Goal: Transaction & Acquisition: Download file/media

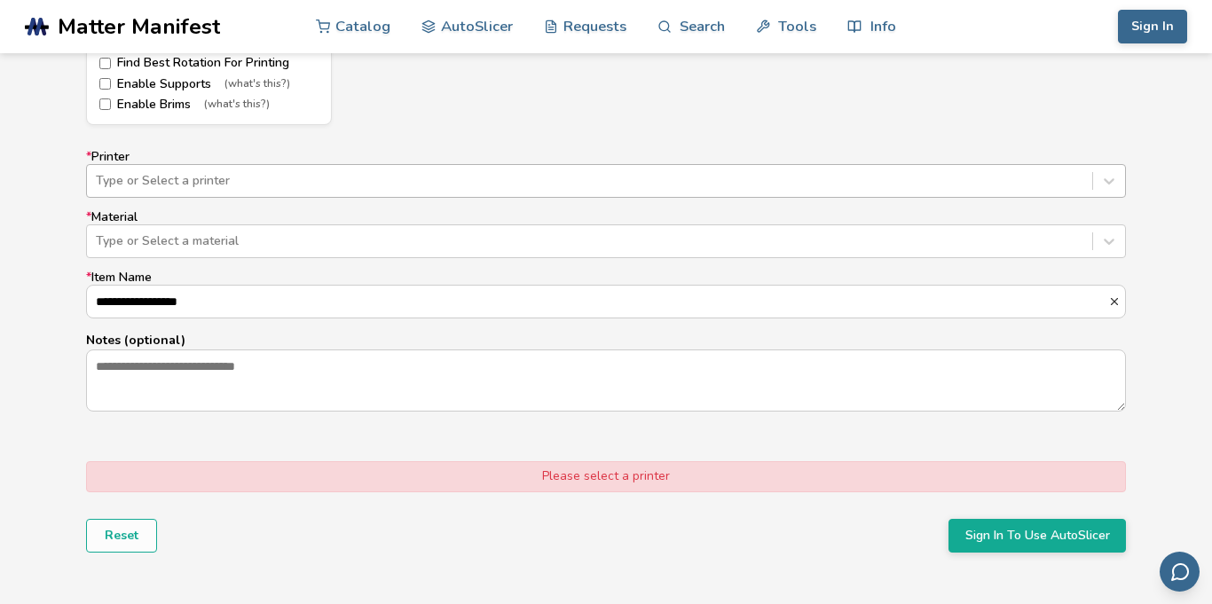
scroll to position [1064, 0]
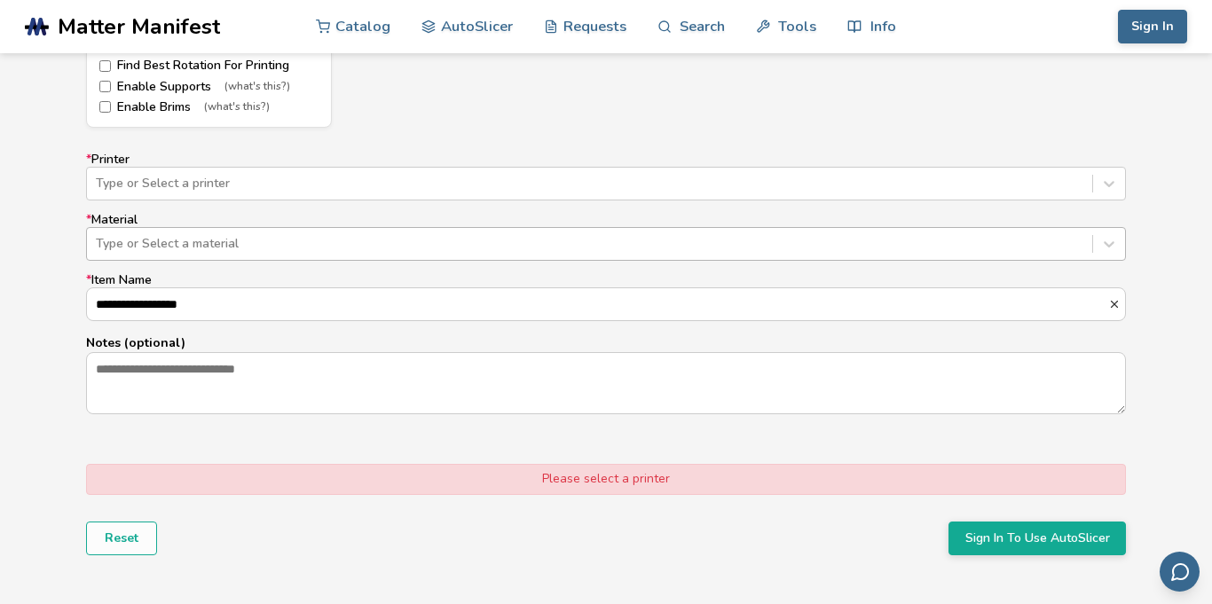
click at [399, 250] on div at bounding box center [590, 244] width 988 height 18
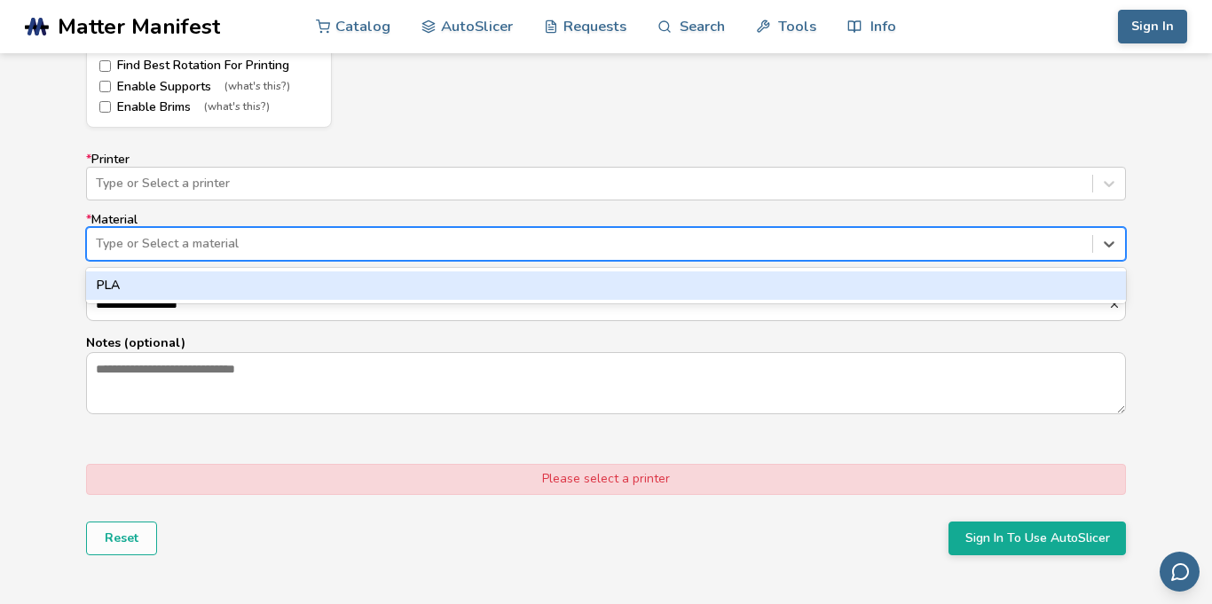
click at [385, 291] on div "PLA" at bounding box center [606, 286] width 1040 height 28
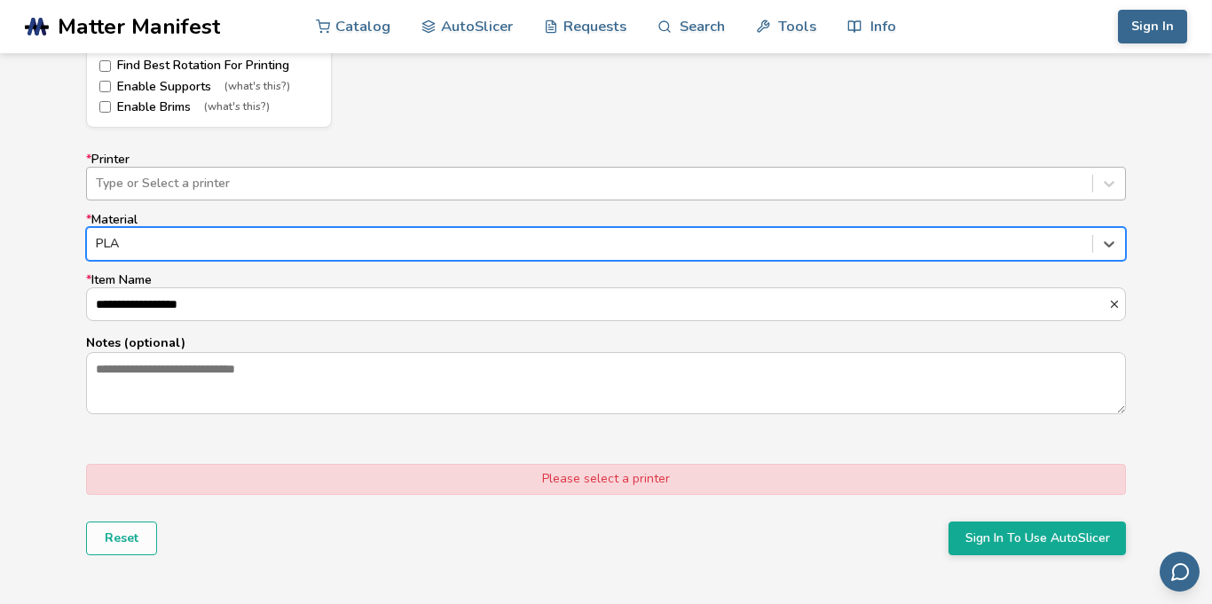
click at [528, 171] on div "Type or Select a printer" at bounding box center [589, 183] width 1005 height 25
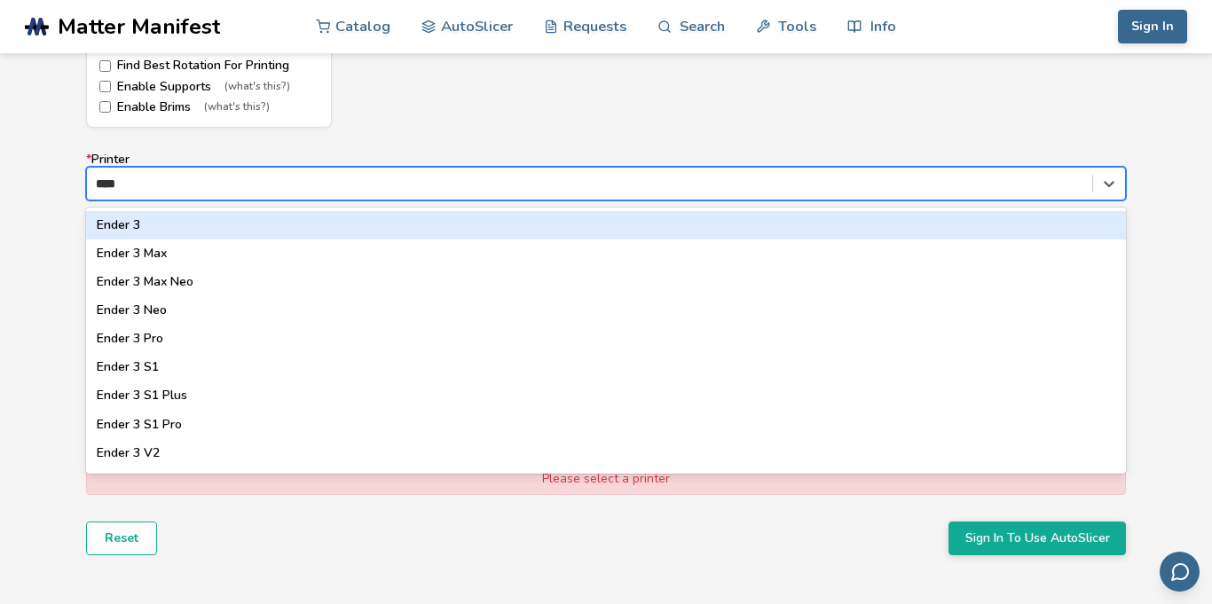
type input "*****"
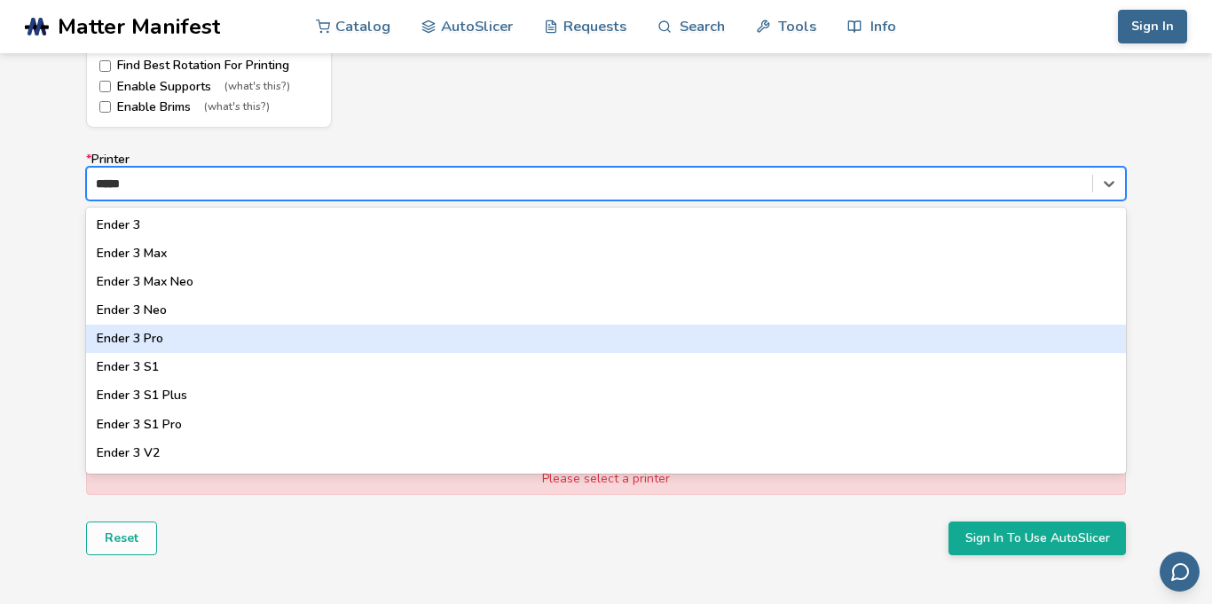
click at [329, 329] on div "Ender 3 Pro" at bounding box center [606, 339] width 1040 height 28
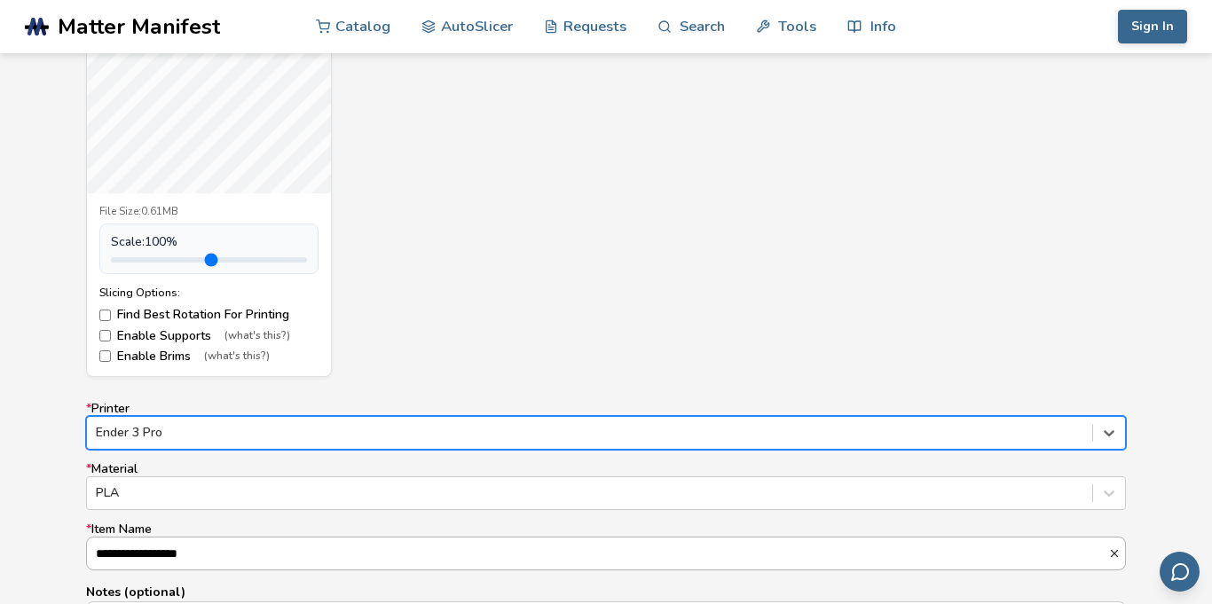
scroll to position [816, 0]
click at [589, 319] on div "Suporte Microprobe.stl File Size: 0.61MB Scale: 100 % Slicing Options: Find Bes…" at bounding box center [606, 138] width 1040 height 473
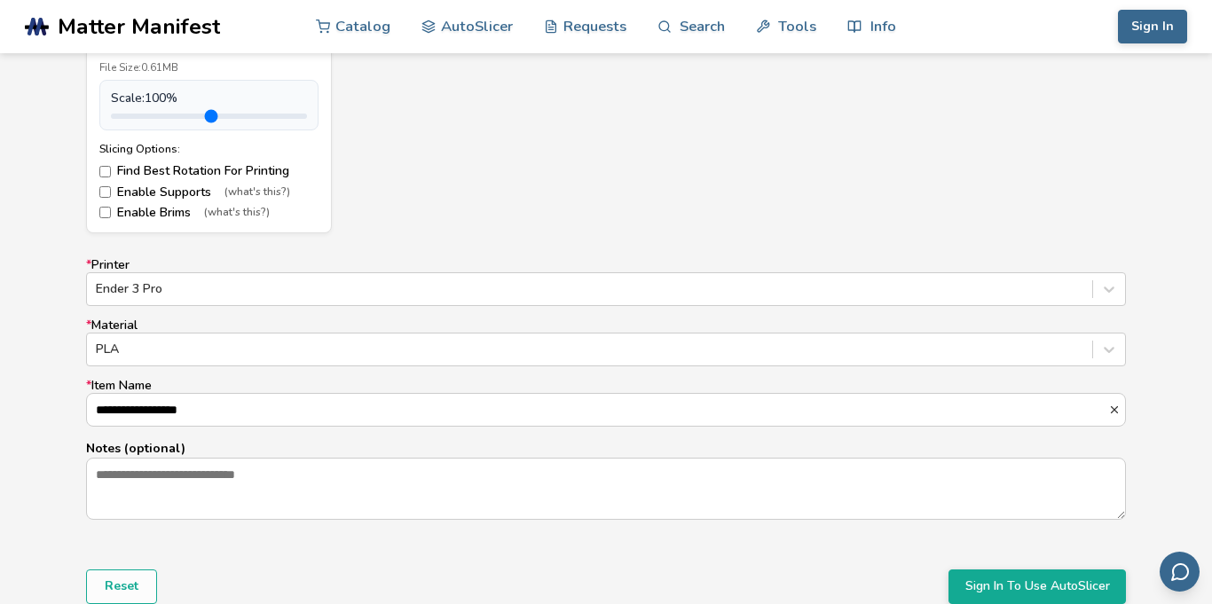
scroll to position [963, 0]
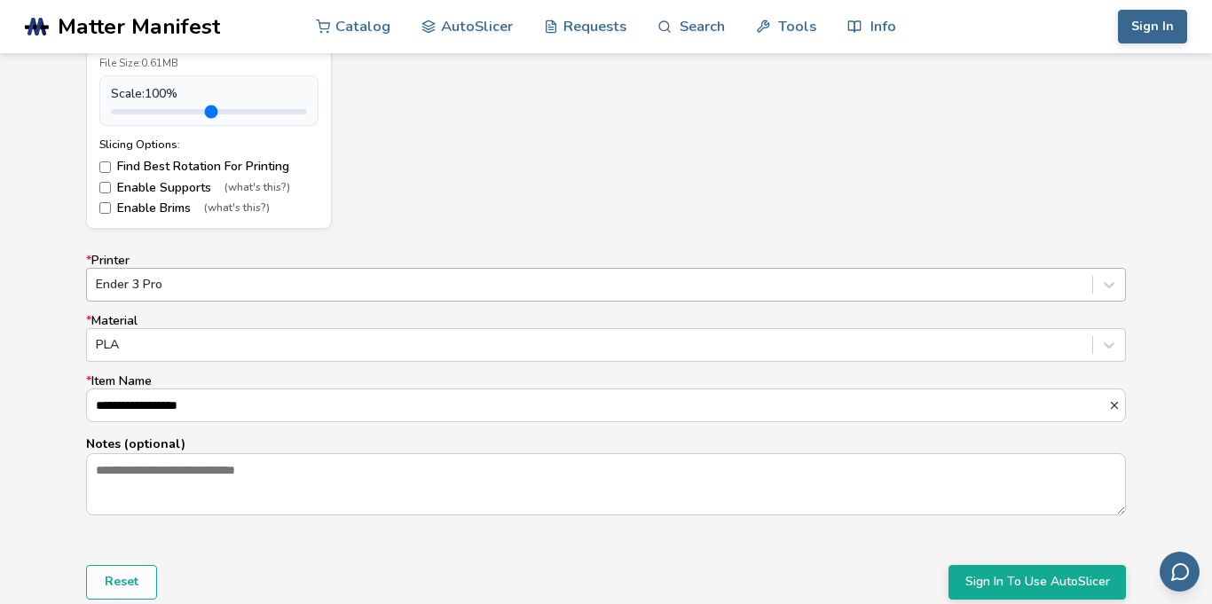
click at [457, 294] on div "Ender 3 Pro" at bounding box center [589, 284] width 1005 height 25
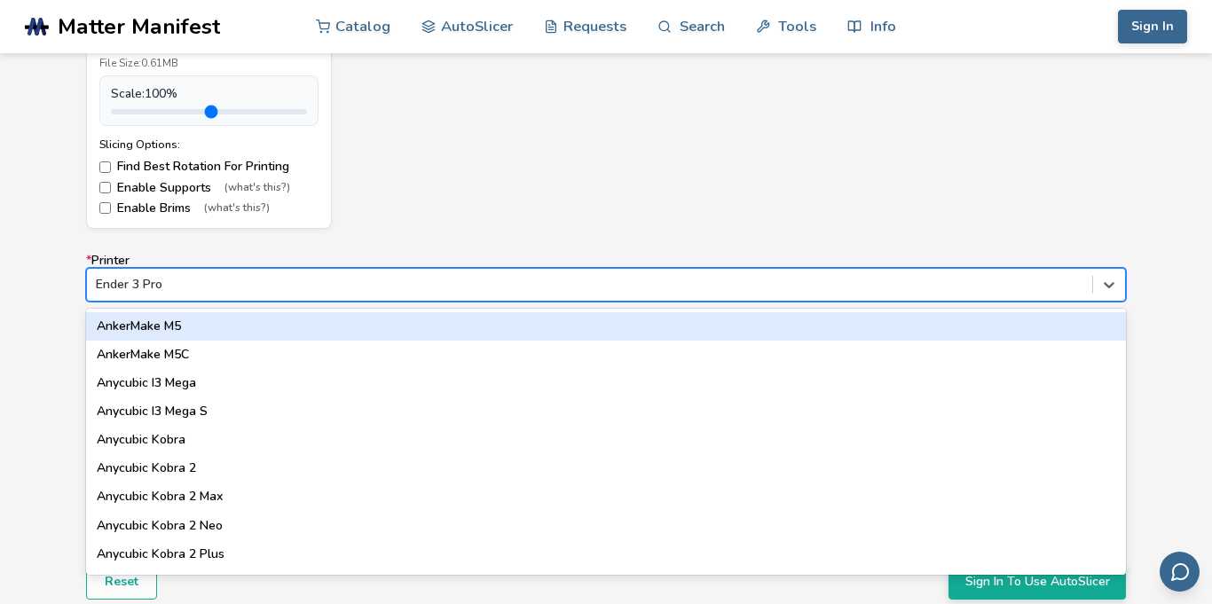
type input "*"
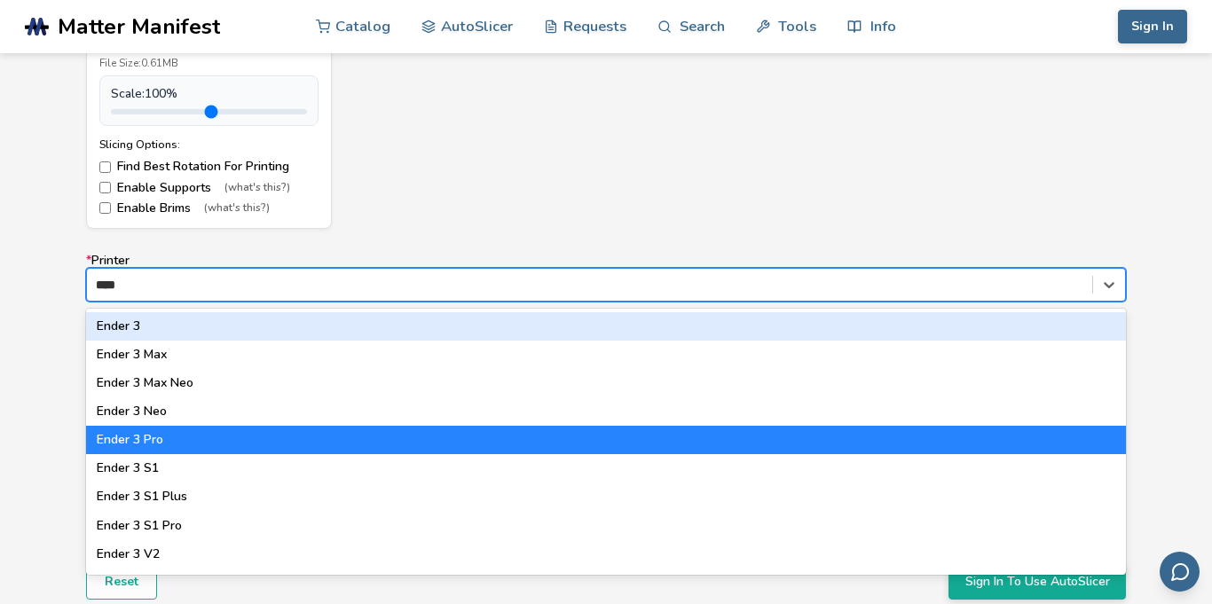
type input "*****"
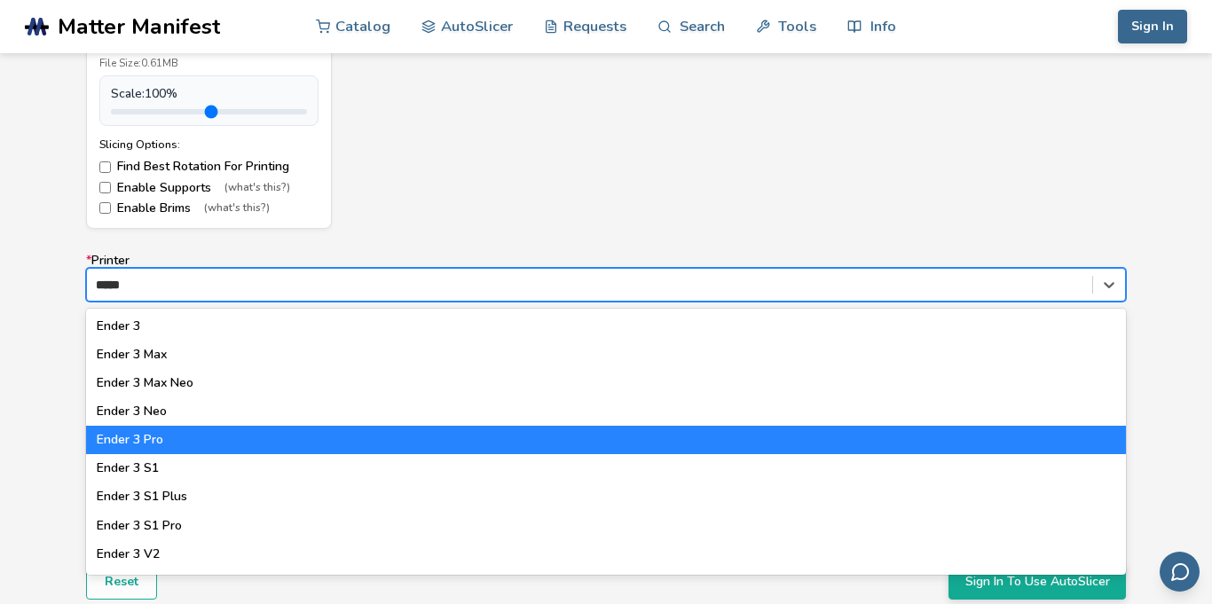
click at [289, 444] on div "Ender 3 Pro" at bounding box center [606, 440] width 1040 height 28
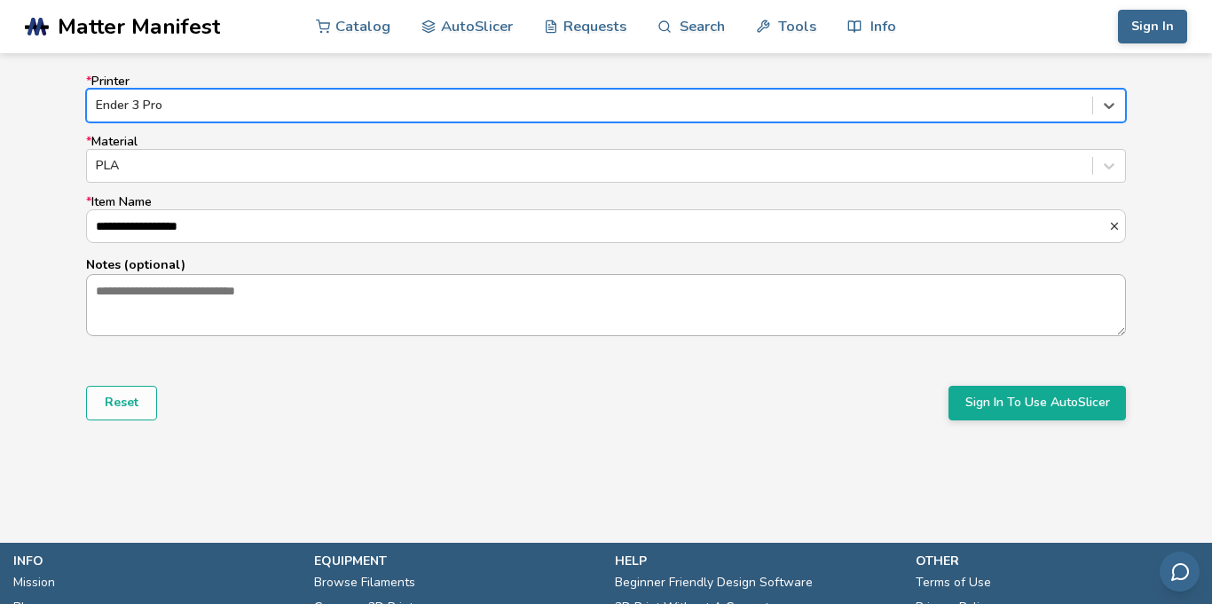
scroll to position [1143, 0]
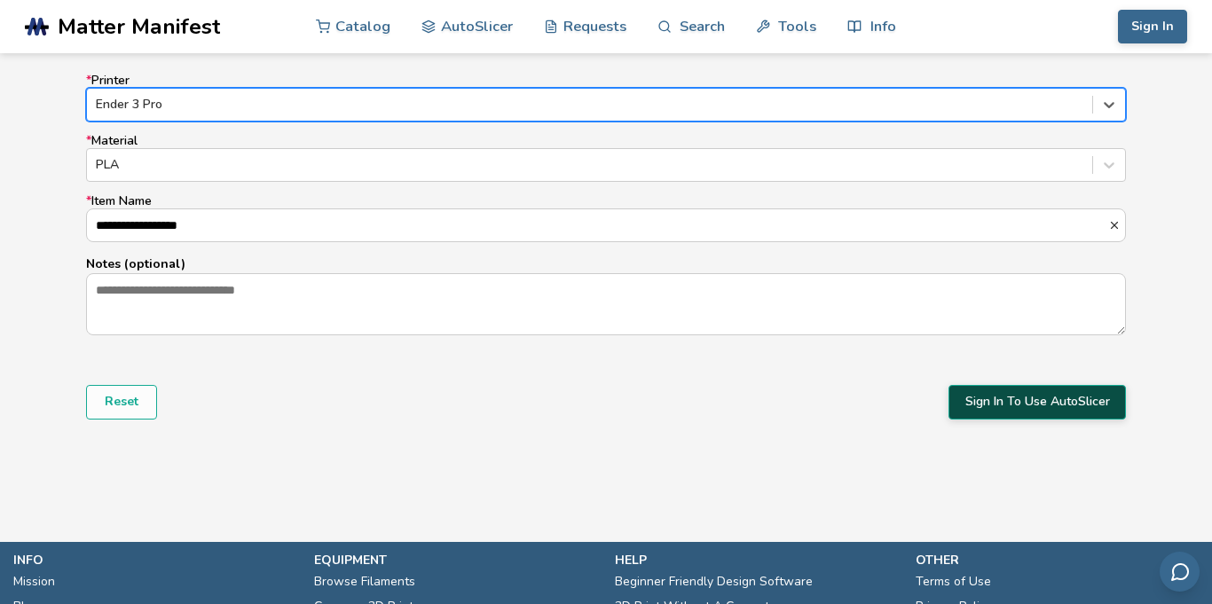
click at [1051, 391] on button "Sign In To Use AutoSlicer" at bounding box center [1037, 402] width 177 height 34
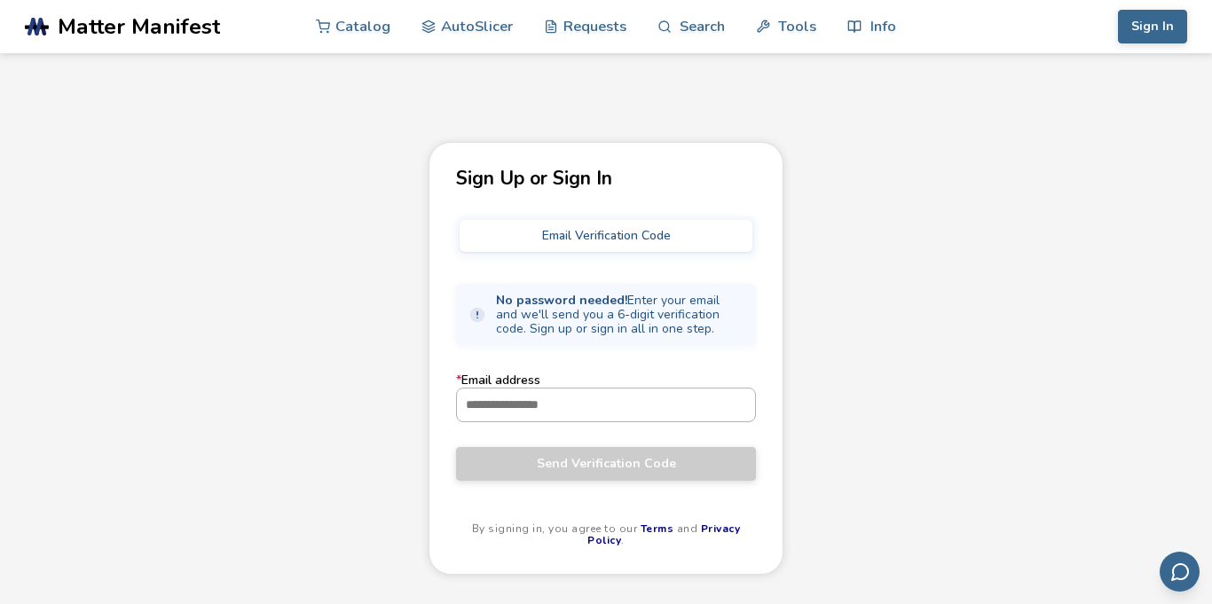
click at [565, 410] on input "* Email address" at bounding box center [606, 405] width 298 height 32
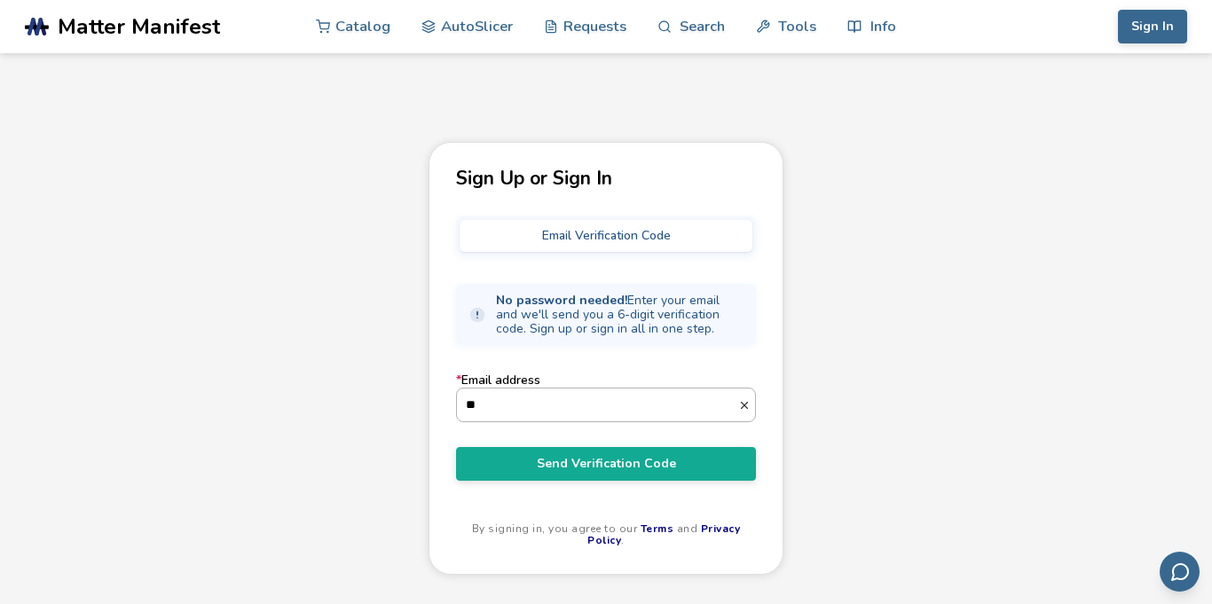
type input "**********"
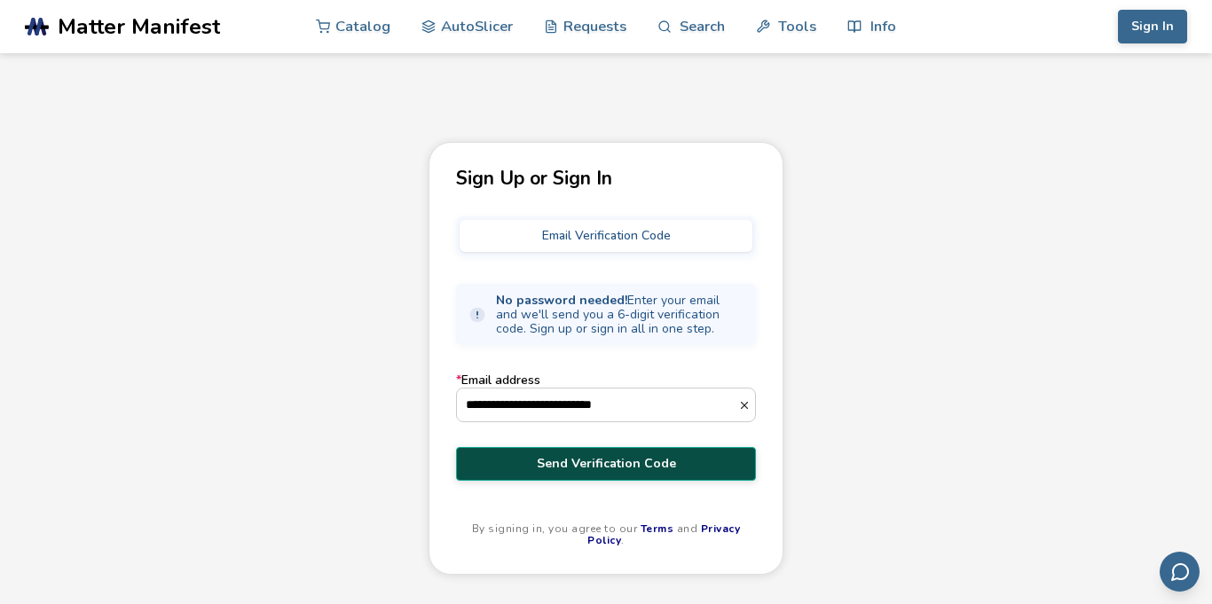
click at [611, 461] on span "Send Verification Code" at bounding box center [605, 464] width 273 height 14
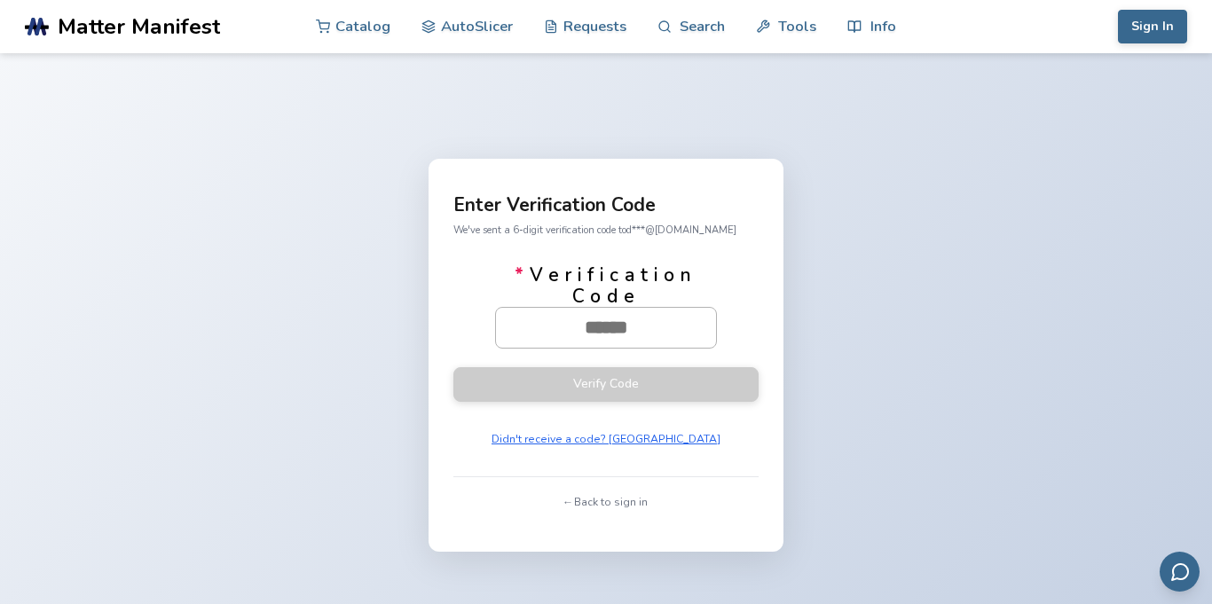
click at [622, 334] on input "* Verification Code" at bounding box center [606, 327] width 220 height 39
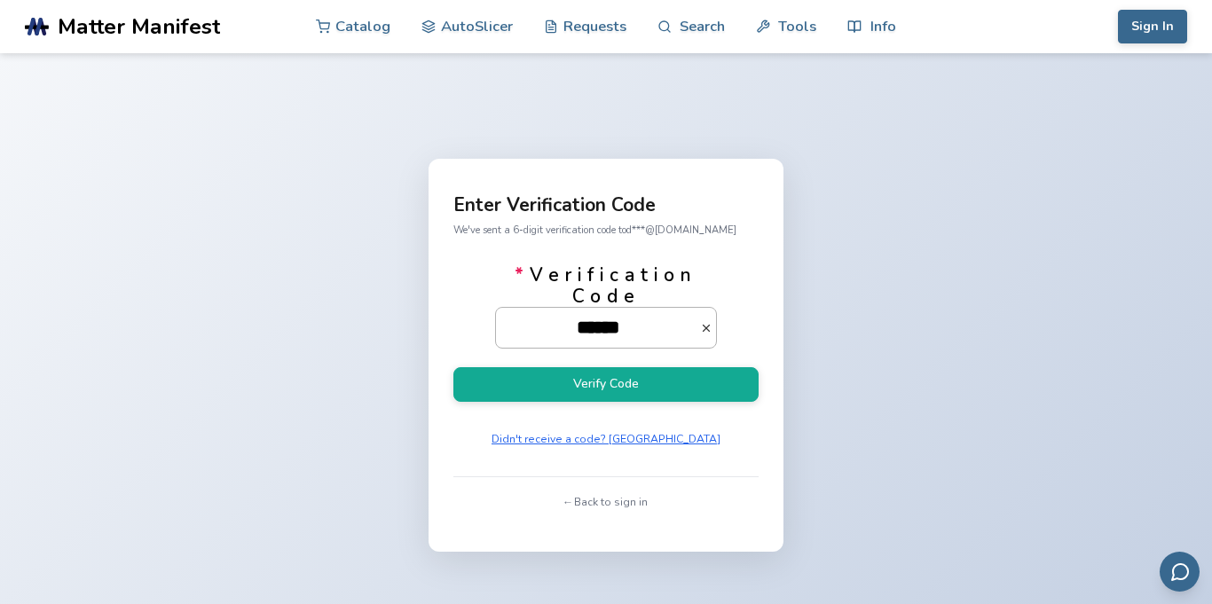
type input "******"
click at [453, 367] on button "Verify Code" at bounding box center [605, 384] width 305 height 35
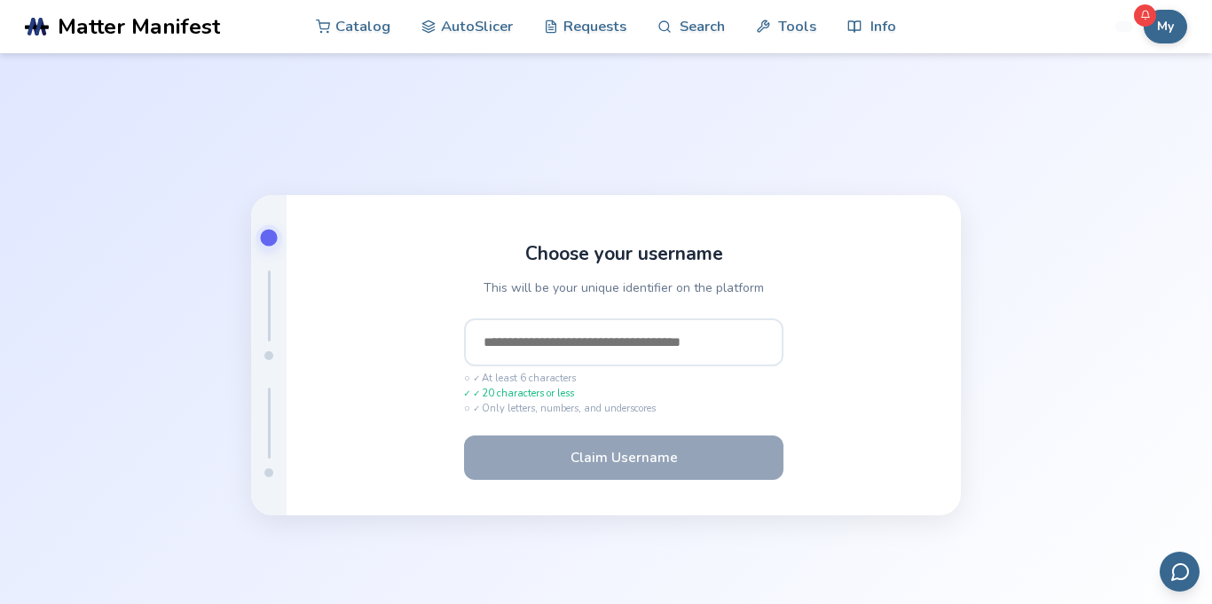
click at [608, 345] on input "text" at bounding box center [623, 343] width 319 height 48
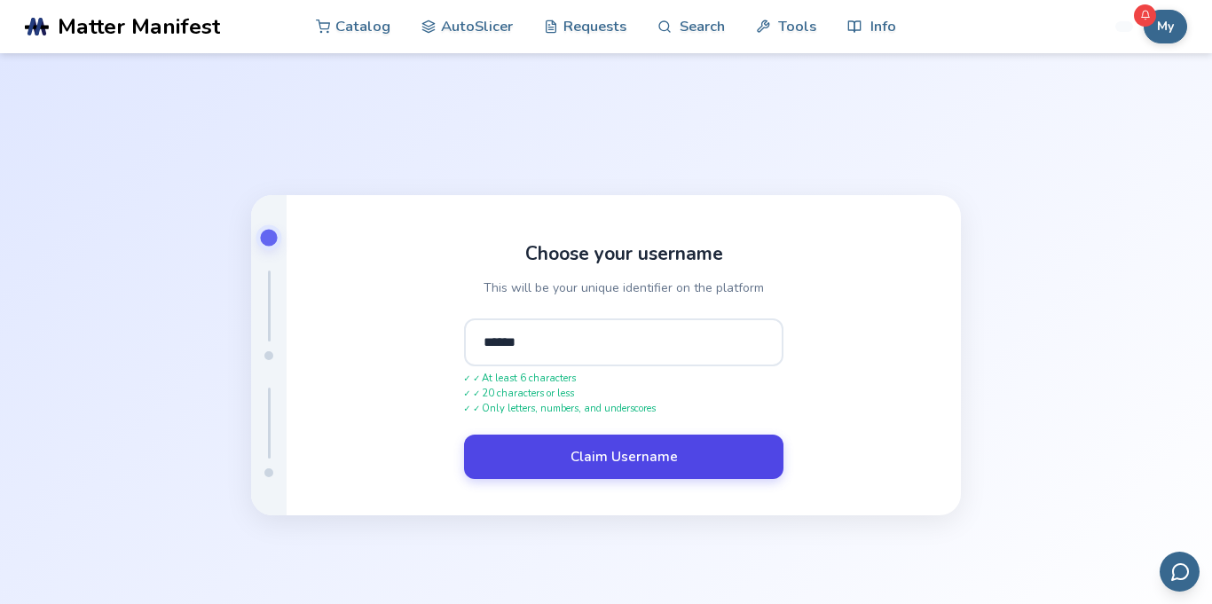
type input "******"
click at [682, 477] on button "Claim Username" at bounding box center [623, 457] width 319 height 44
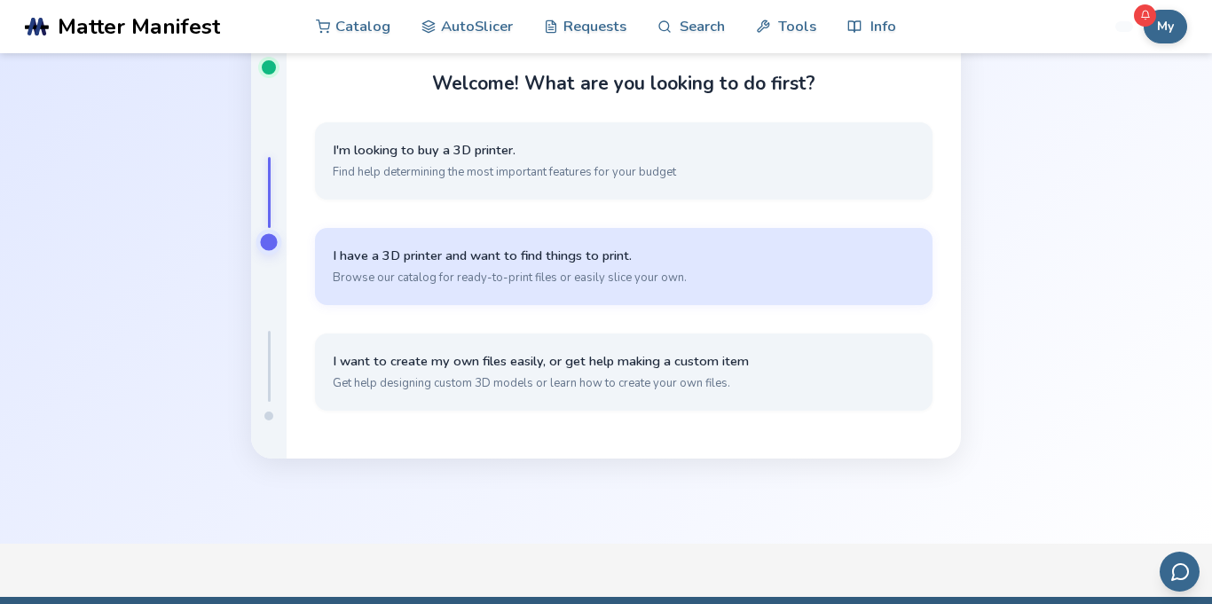
scroll to position [124, 0]
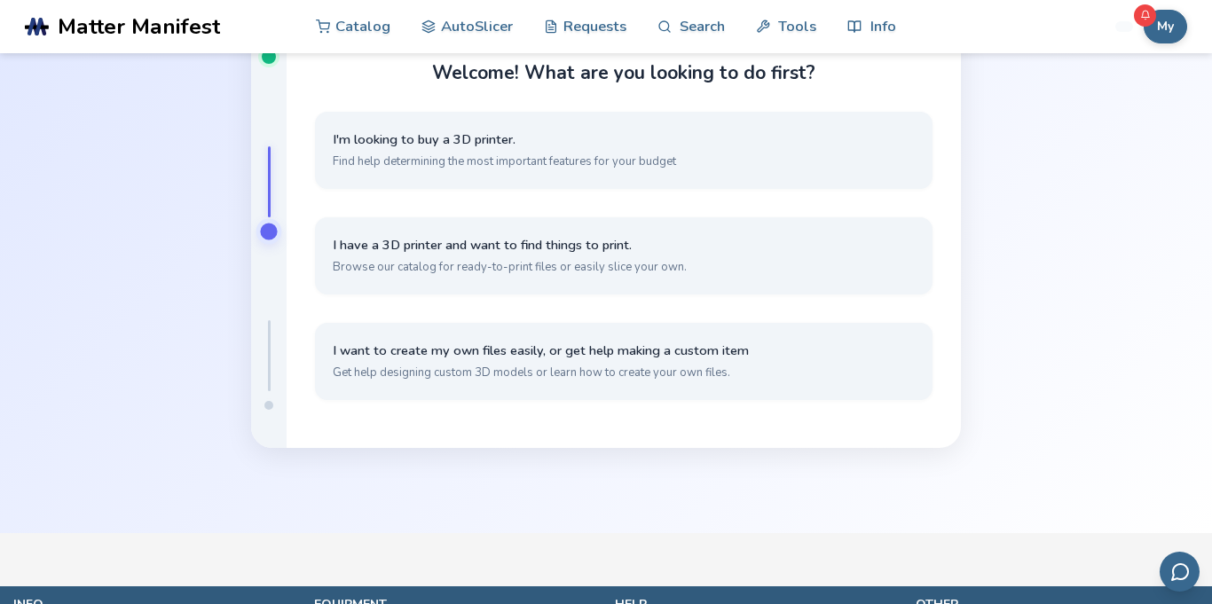
click at [957, 288] on div "Welcome! What are you looking to do first? I'm looking to buy a 3D printer. Fin…" at bounding box center [624, 231] width 674 height 435
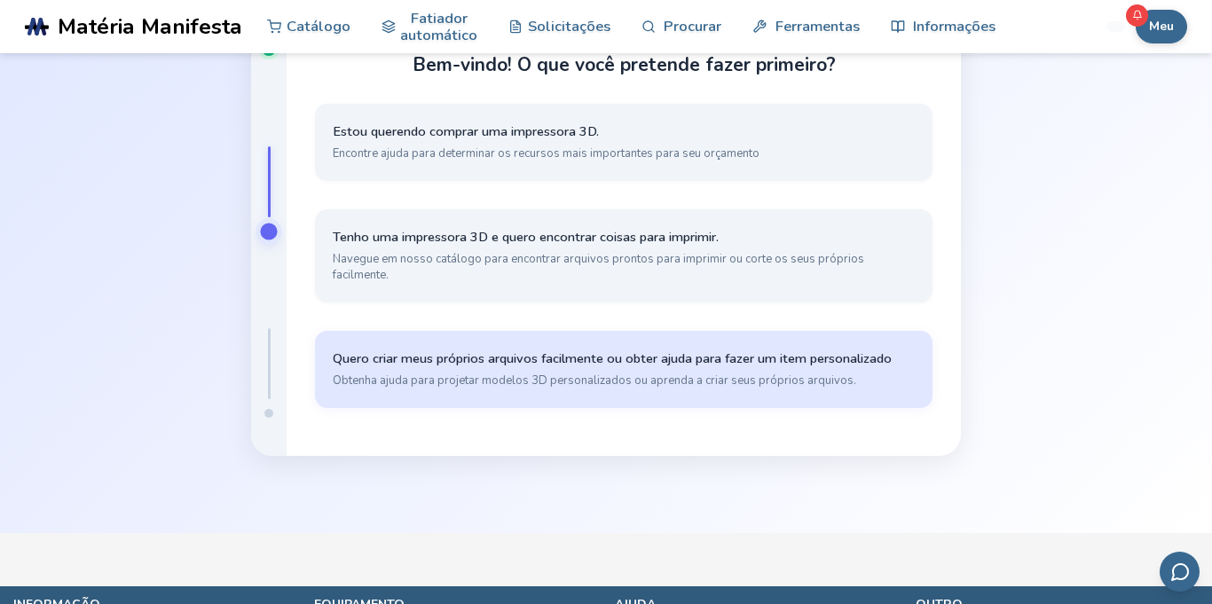
click at [679, 353] on font "Quero criar meus próprios arquivos facilmente ou obter ajuda para fazer um item…" at bounding box center [612, 359] width 559 height 18
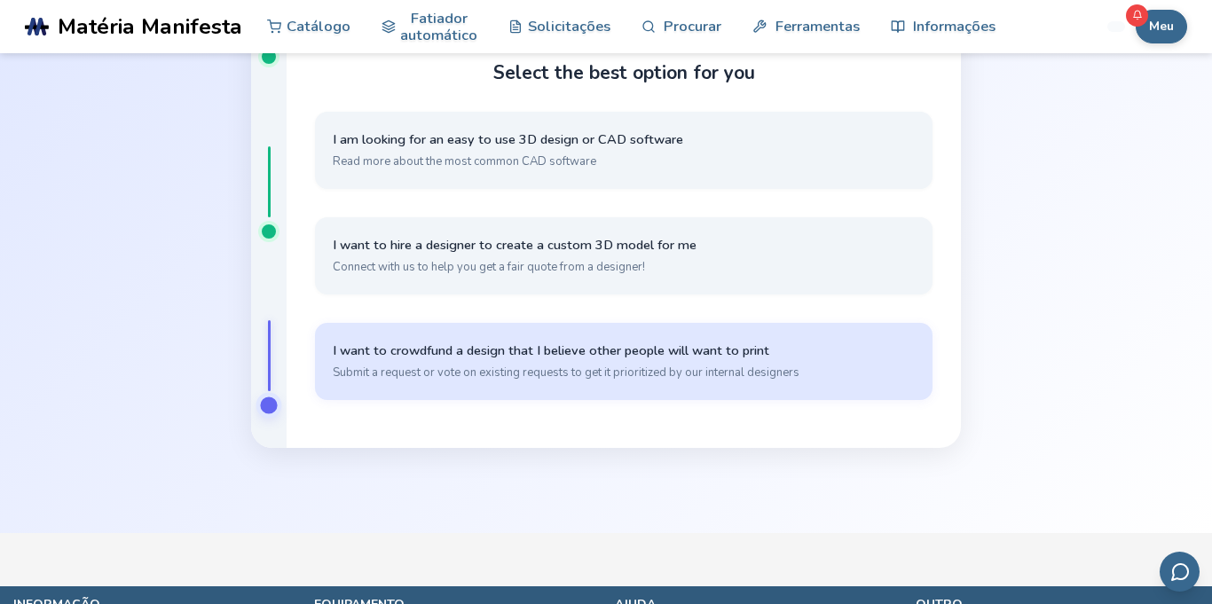
click at [679, 353] on span "I want to crowdfund a design that I believe other people will want to print" at bounding box center [624, 351] width 582 height 17
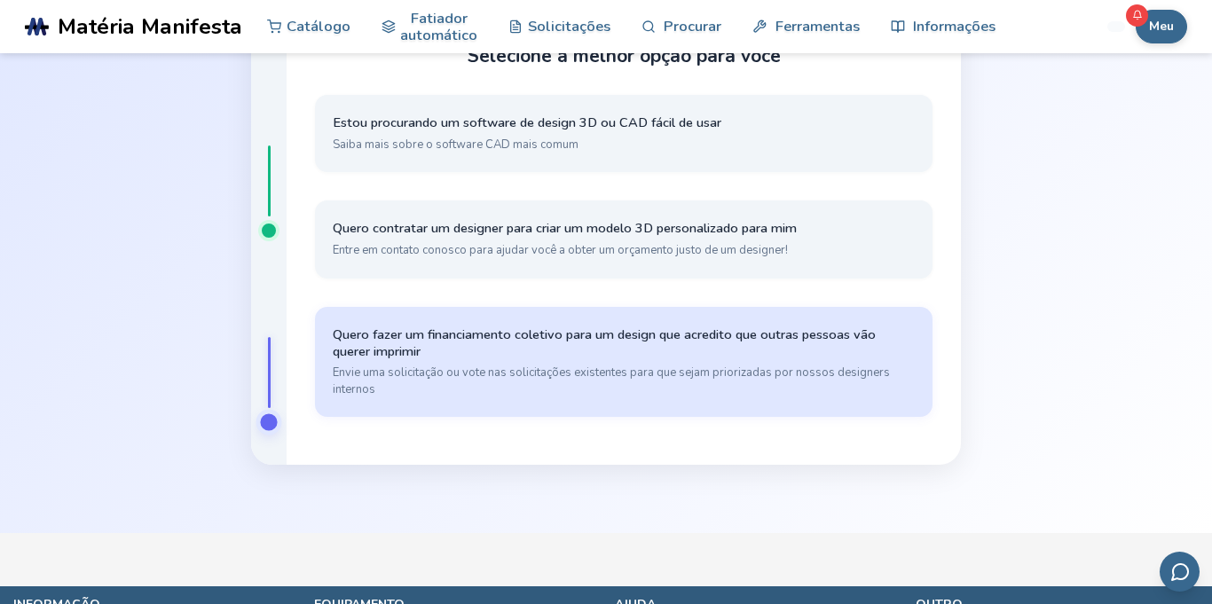
scroll to position [107, 0]
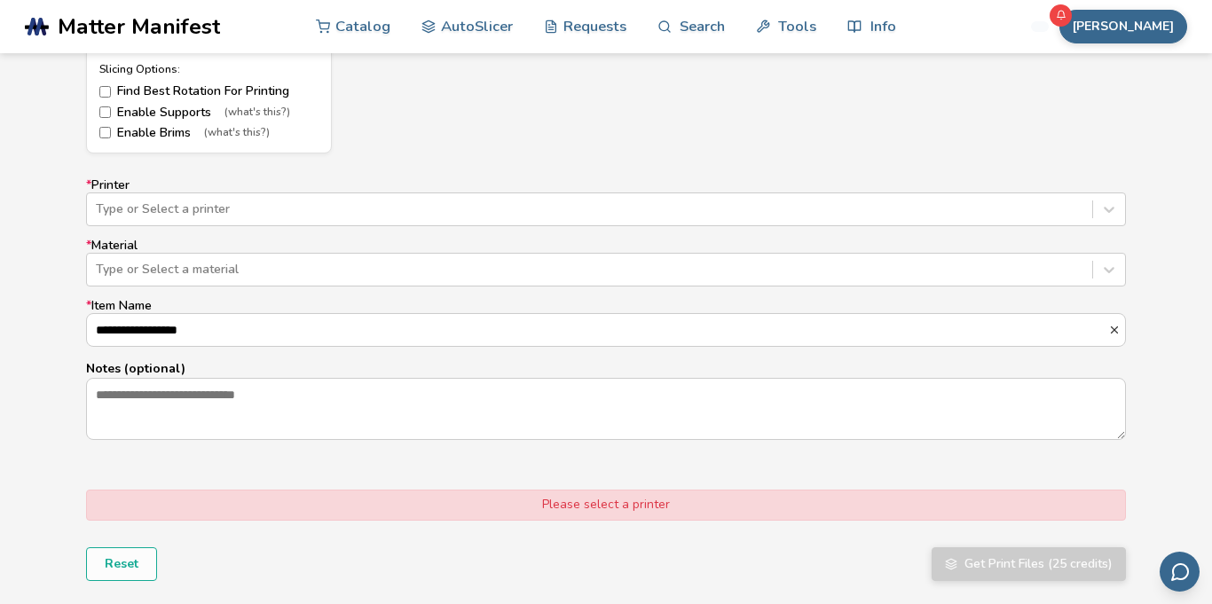
scroll to position [1046, 0]
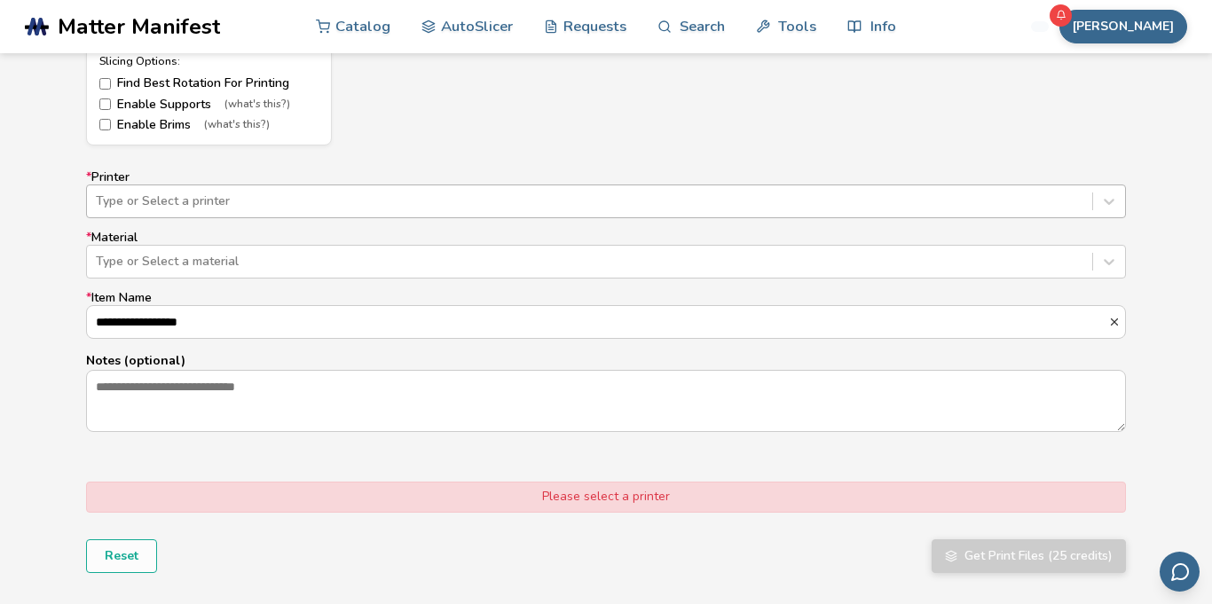
click at [474, 194] on div at bounding box center [590, 202] width 988 height 18
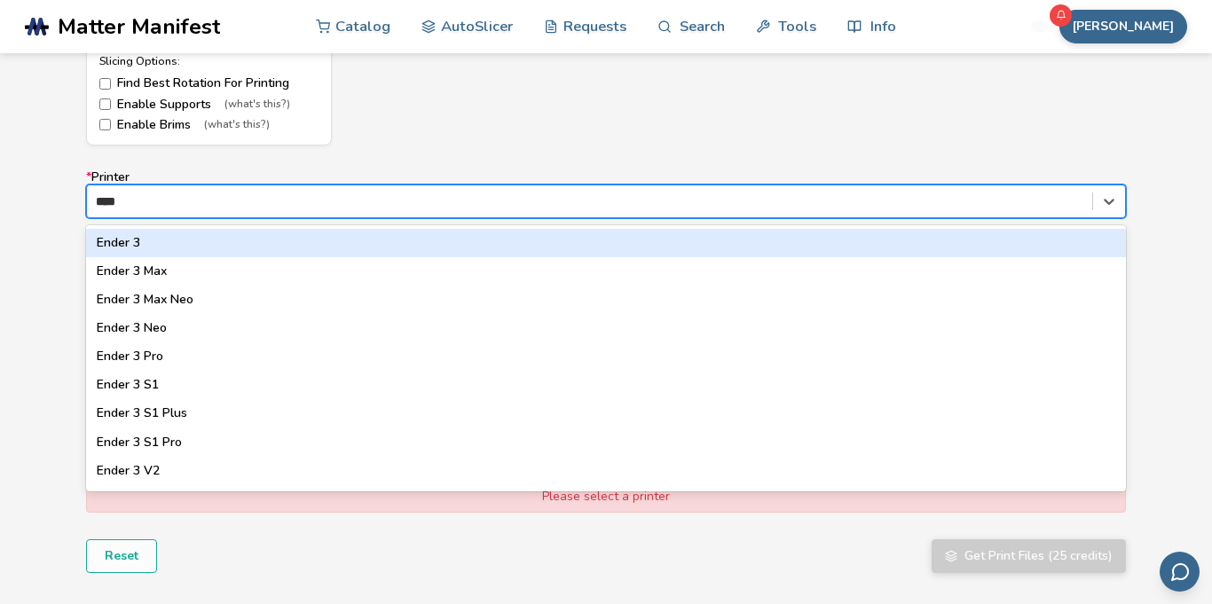
type input "*****"
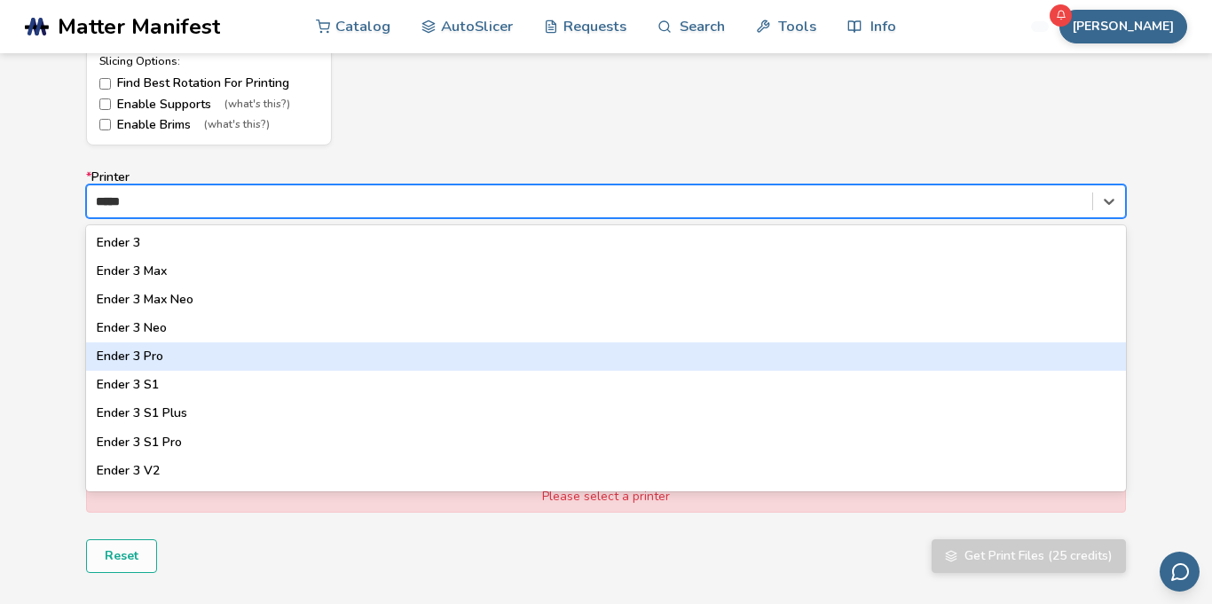
click at [261, 355] on div "Ender 3 Pro" at bounding box center [606, 357] width 1040 height 28
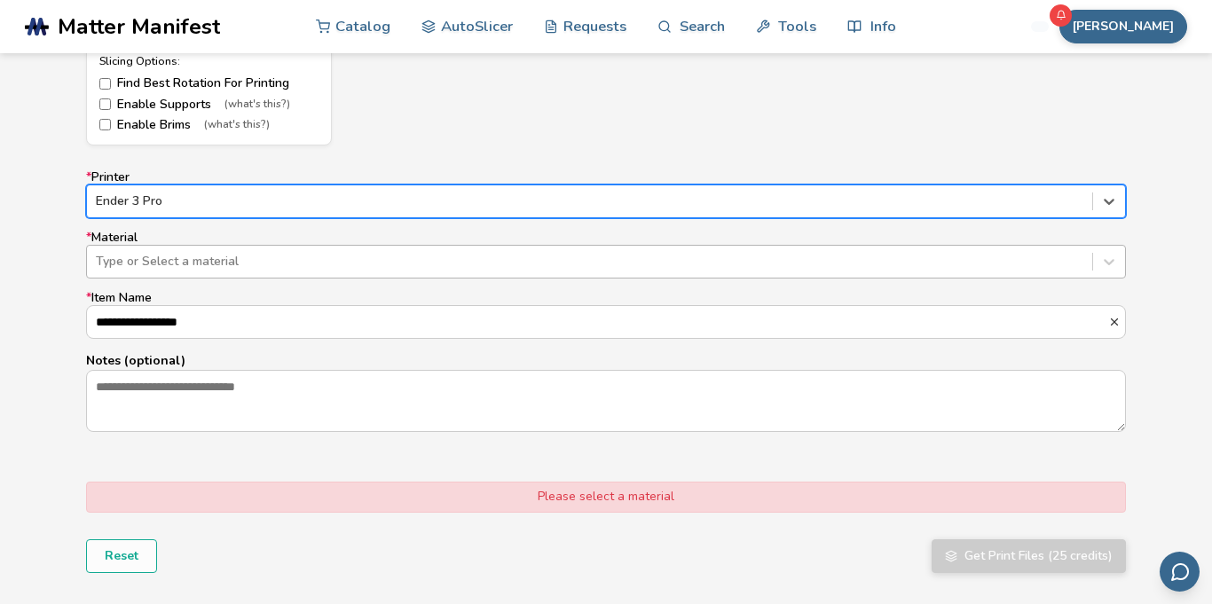
click at [283, 267] on div at bounding box center [590, 262] width 988 height 18
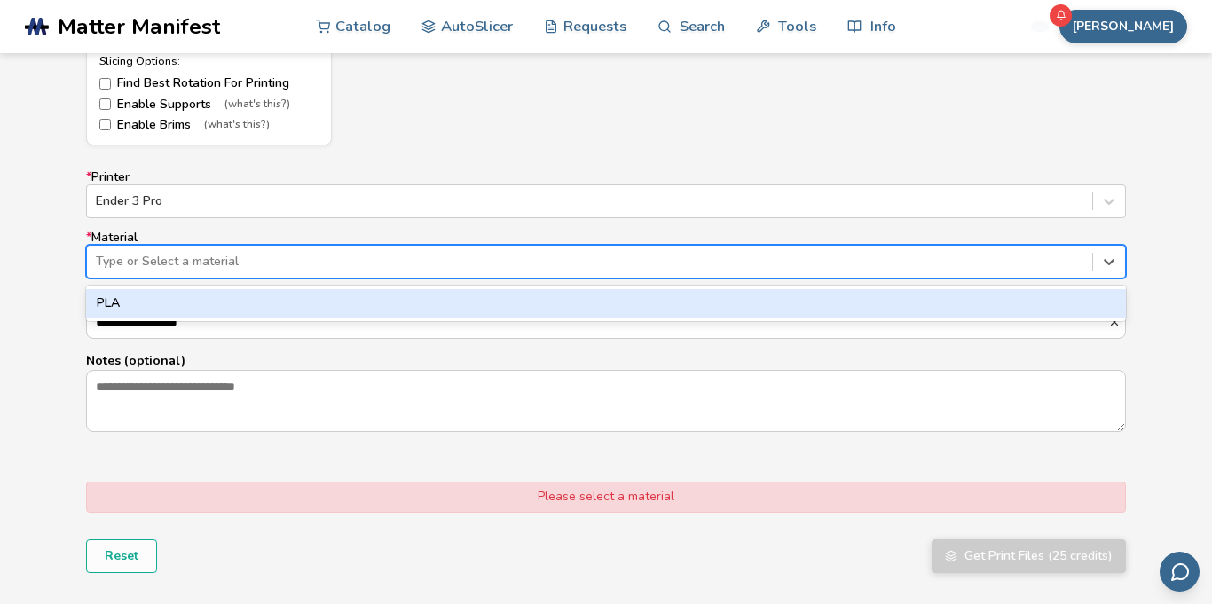
click at [257, 300] on div "PLA" at bounding box center [606, 303] width 1040 height 28
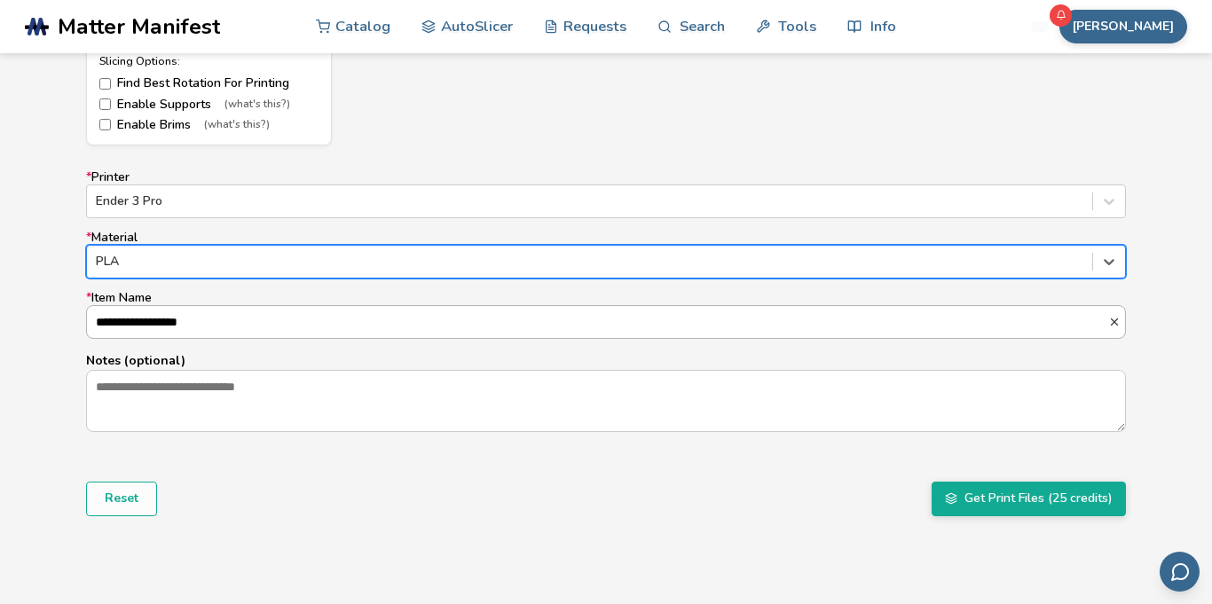
click at [241, 326] on input "**********" at bounding box center [597, 322] width 1021 height 32
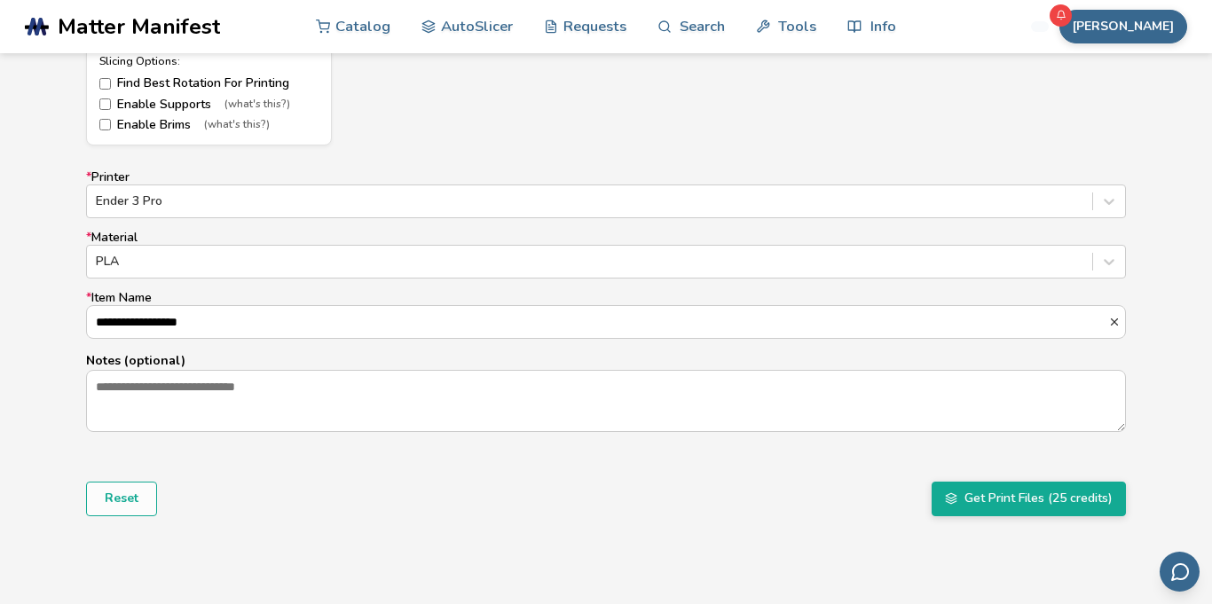
click at [327, 517] on form "**********" at bounding box center [606, 59] width 1065 height 937
click at [1049, 490] on button "Get Print Files (25 credits)" at bounding box center [1029, 499] width 194 height 34
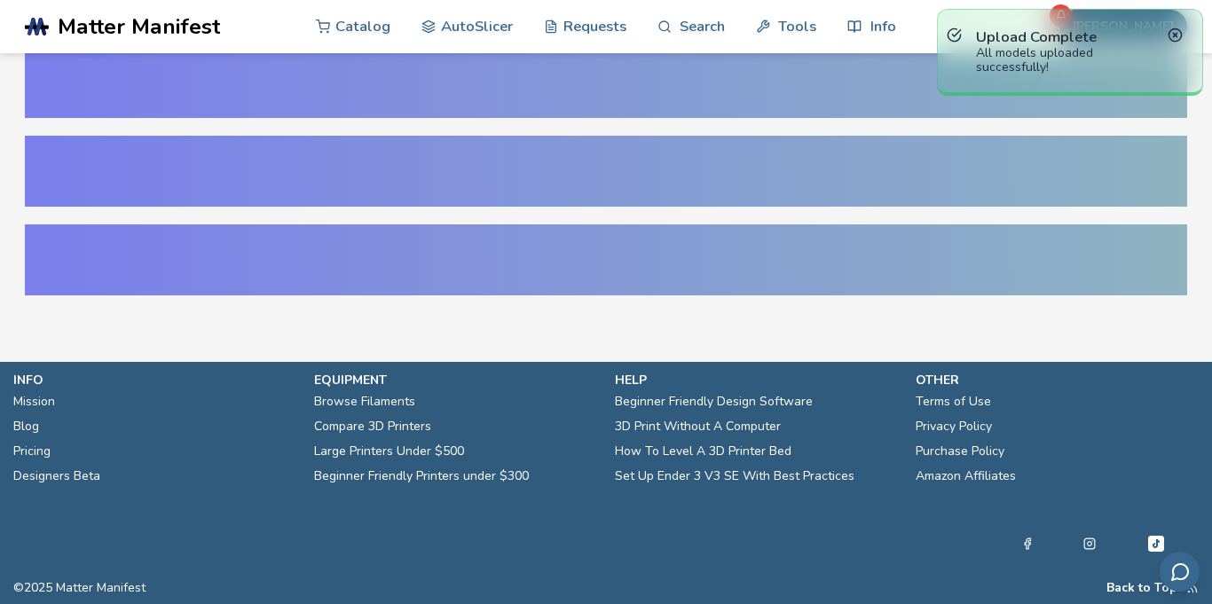
scroll to position [40, 0]
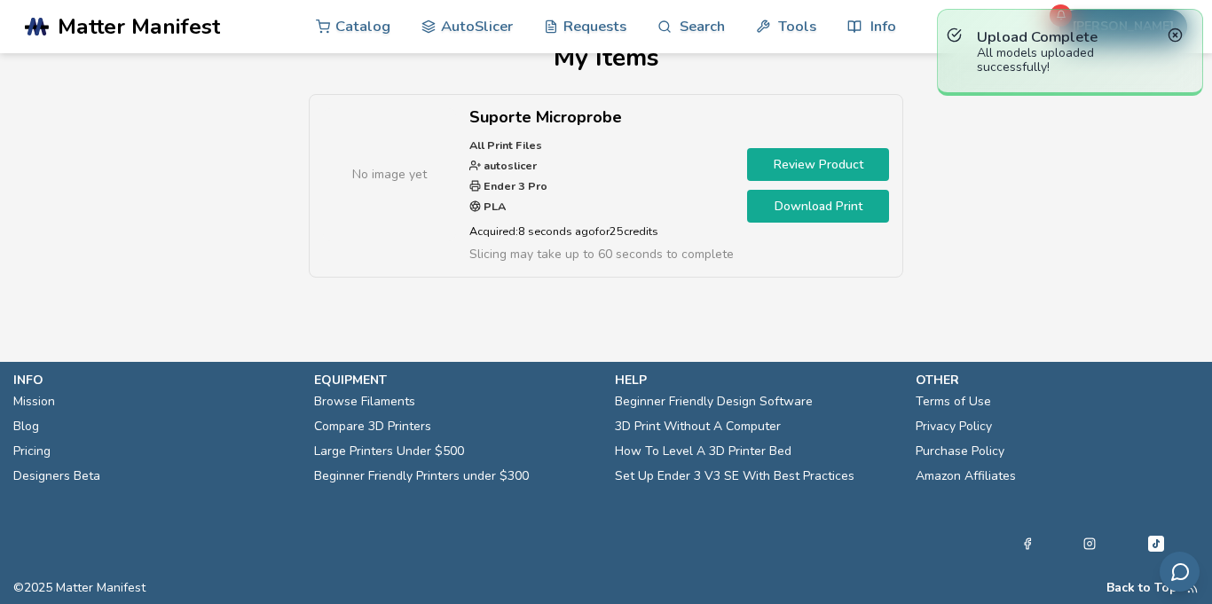
click at [853, 213] on link "Download Print" at bounding box center [818, 206] width 142 height 33
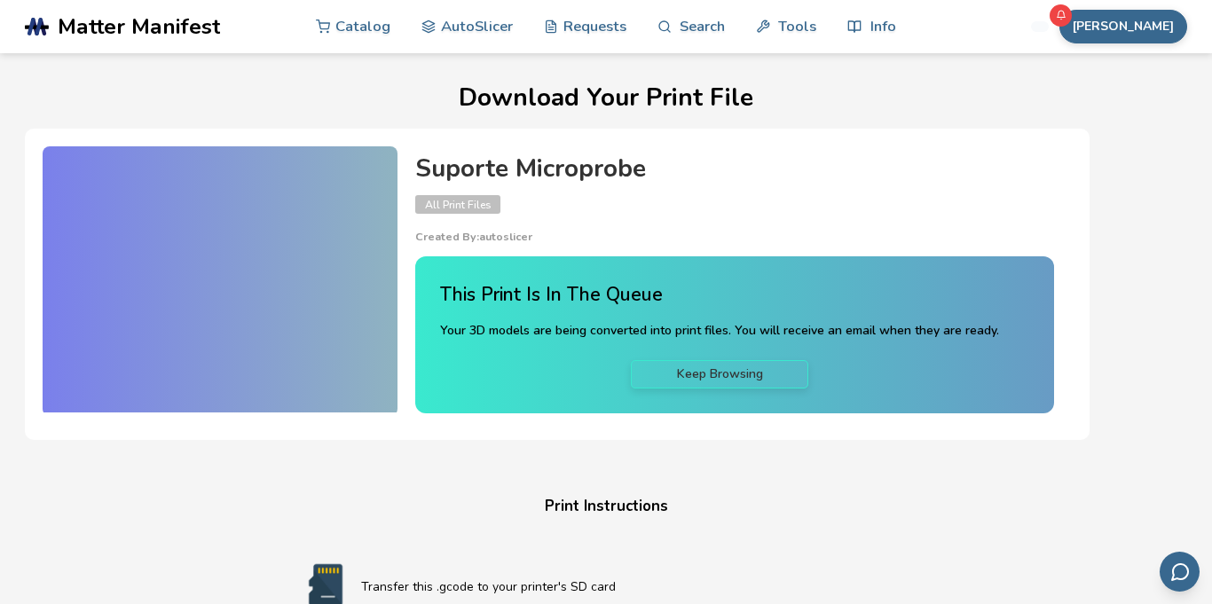
click at [1027, 258] on div "This Print Is In The Queue Your 3D models are being converted into print files.…" at bounding box center [734, 334] width 639 height 156
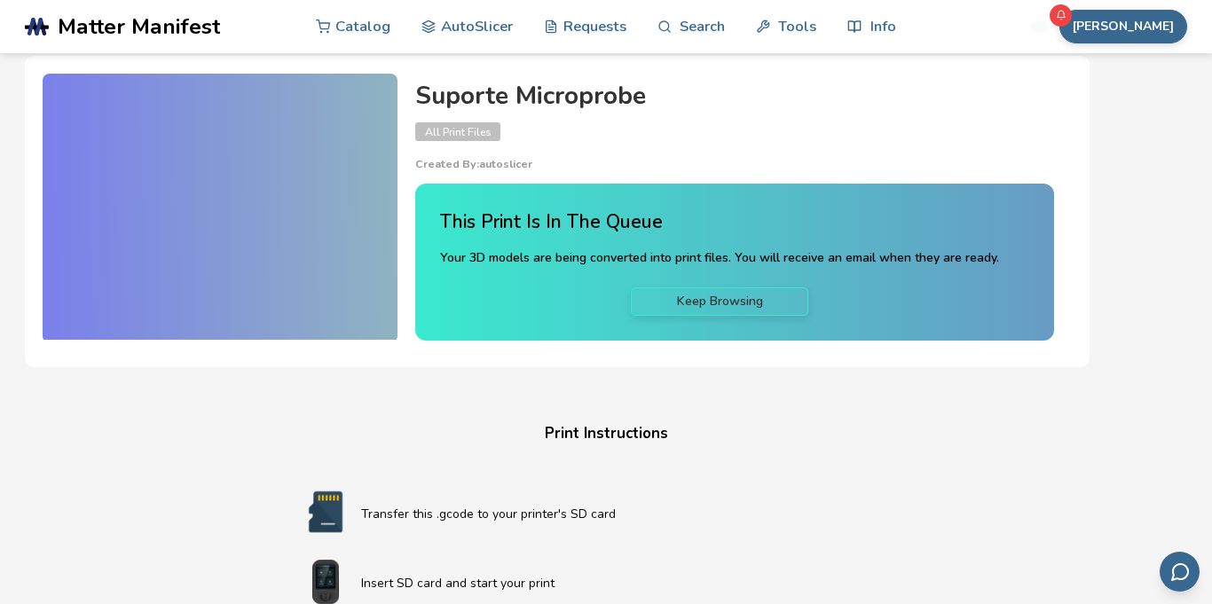
scroll to position [75, 0]
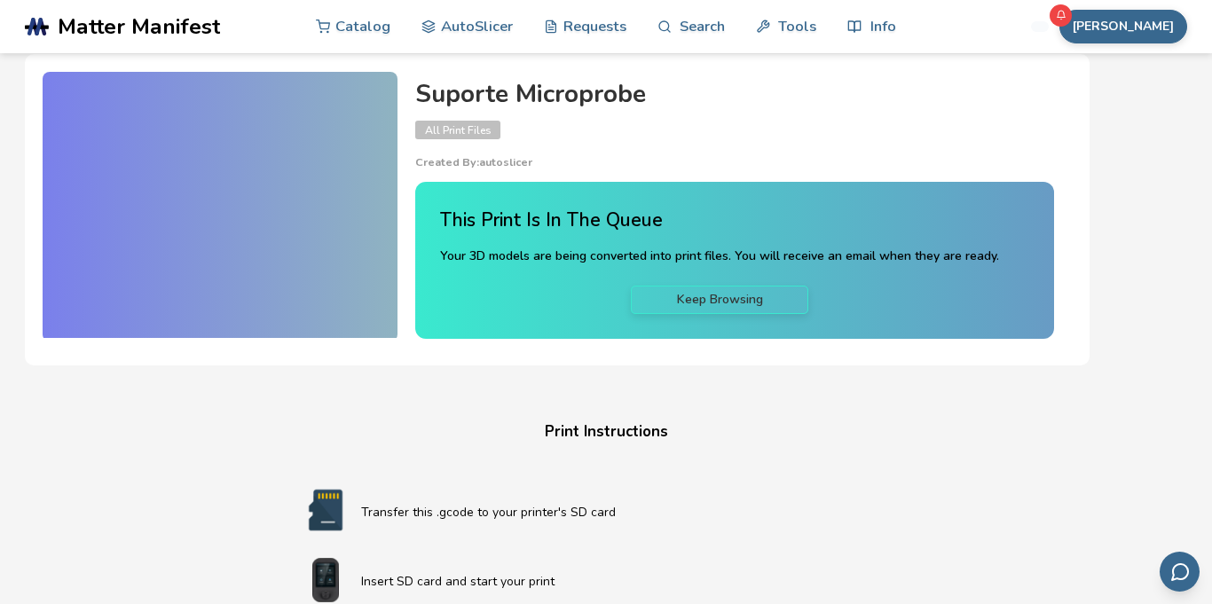
click at [749, 308] on link "Keep Browsing" at bounding box center [719, 300] width 177 height 28
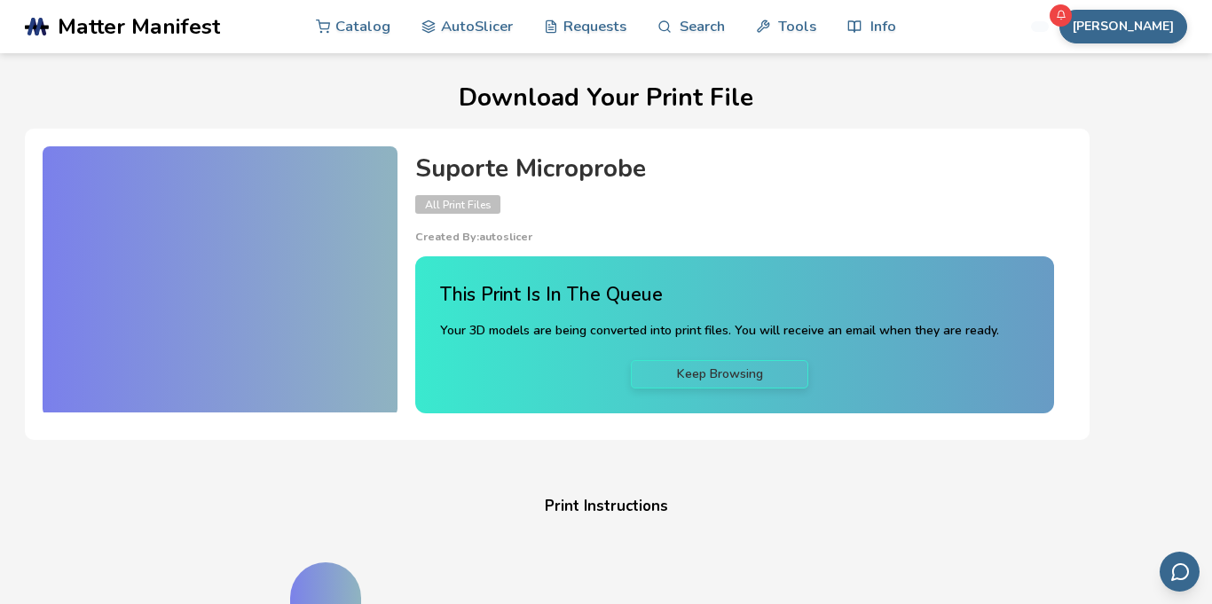
scroll to position [75, 0]
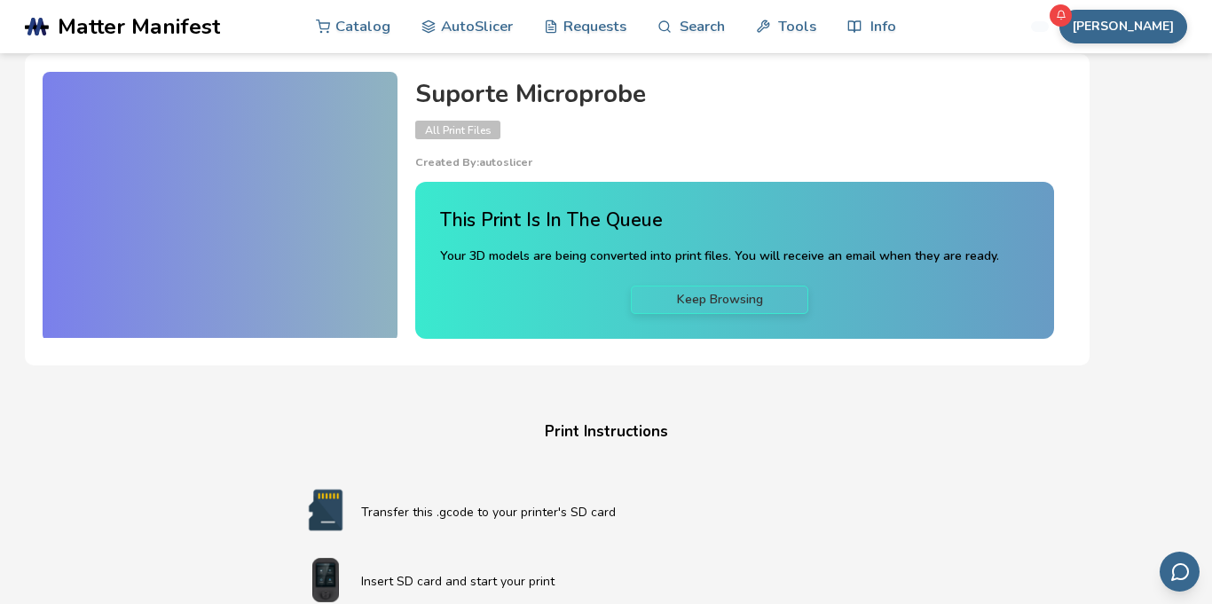
click at [653, 371] on div "Download Your Print File Suporte Microprobe All Print Files Created By: autosli…" at bounding box center [606, 531] width 1163 height 1043
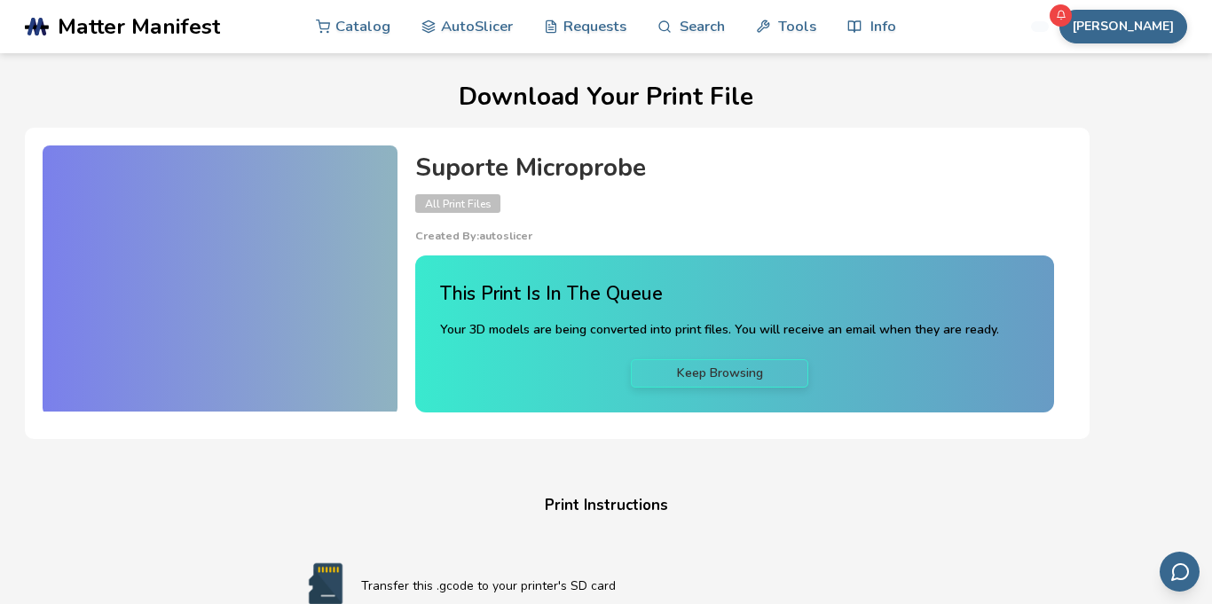
scroll to position [0, 0]
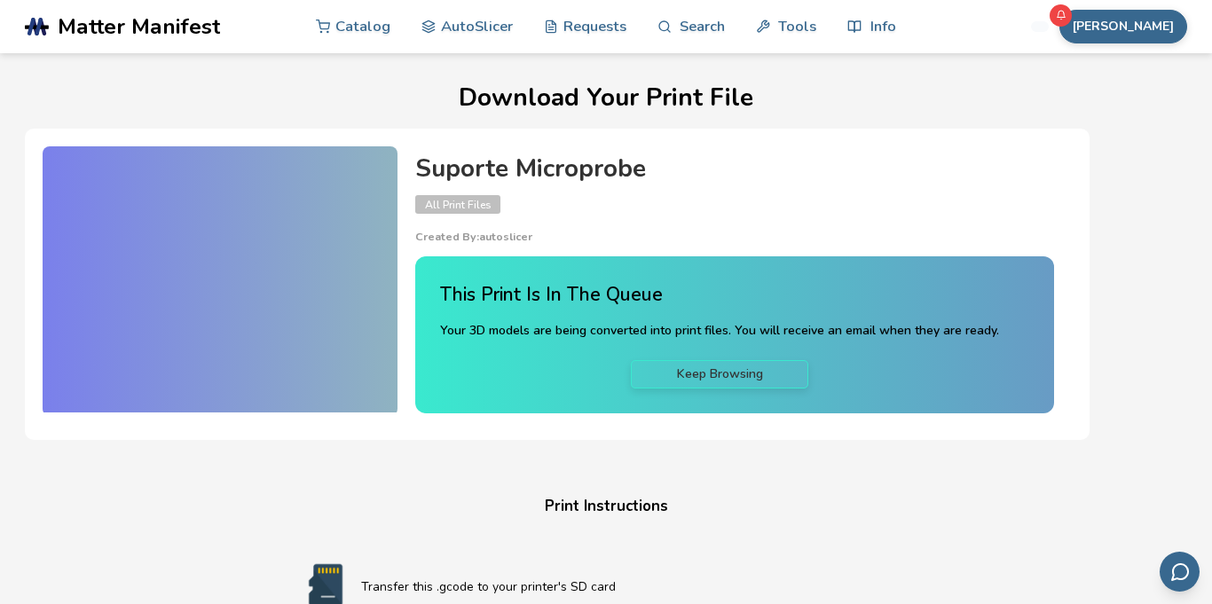
click at [1037, 95] on h1 "Download Your Print File" at bounding box center [606, 98] width 1163 height 28
click at [885, 141] on div "Suporte Microprobe All Print Files Created By: autoslicer This Print Is In The …" at bounding box center [557, 284] width 1065 height 311
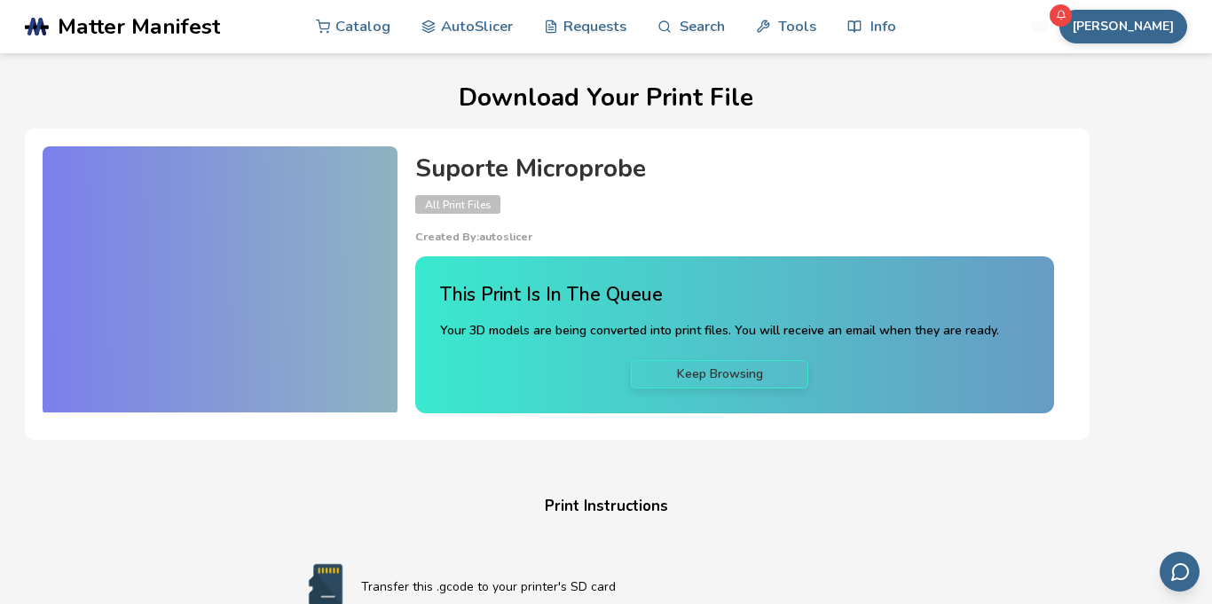
click at [885, 141] on div "Suporte Microprobe All Print Files Created By: autoslicer This Print Is In The …" at bounding box center [557, 284] width 1065 height 311
click at [200, 541] on div "Download Your Print File Suporte Microprobe All Print Files Created By: autosli…" at bounding box center [606, 605] width 1163 height 1043
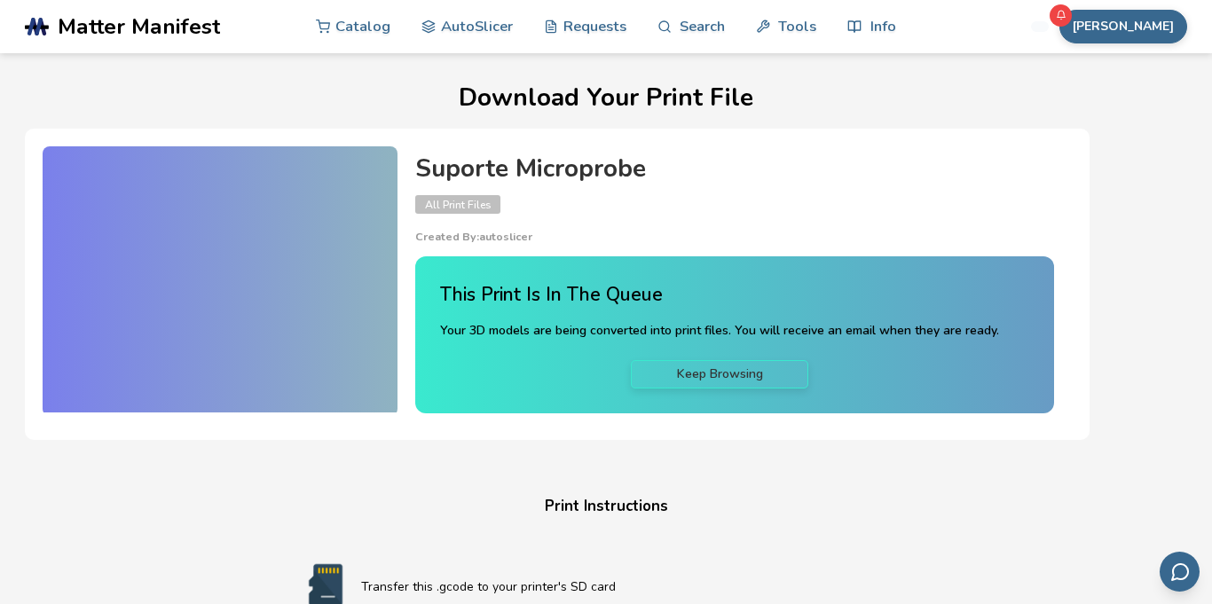
click at [200, 541] on div "Download Your Print File Suporte Microprobe All Print Files Created By: autosli…" at bounding box center [606, 605] width 1163 height 1043
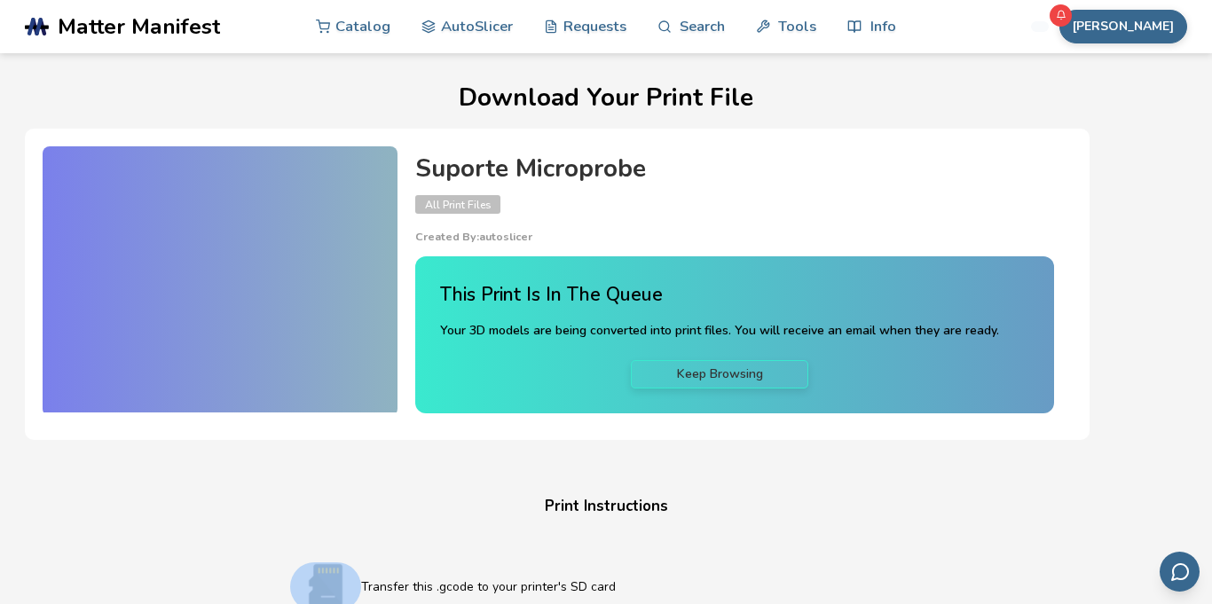
click at [200, 541] on div "Download Your Print File Suporte Microprobe All Print Files Created By: autosli…" at bounding box center [606, 605] width 1163 height 1043
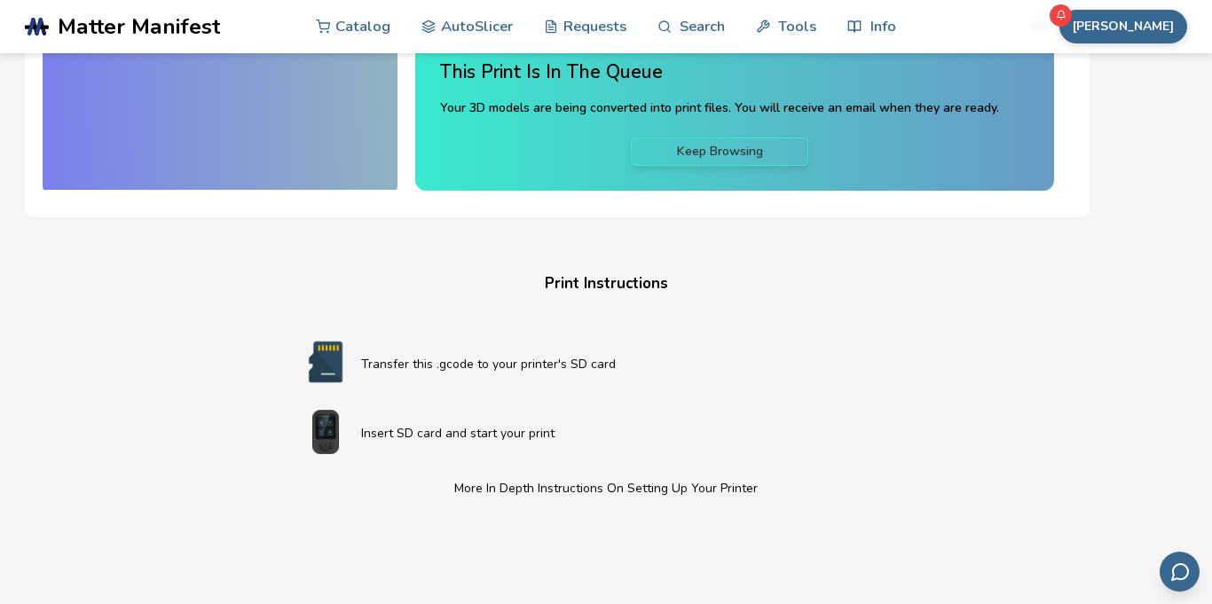
scroll to position [241, 0]
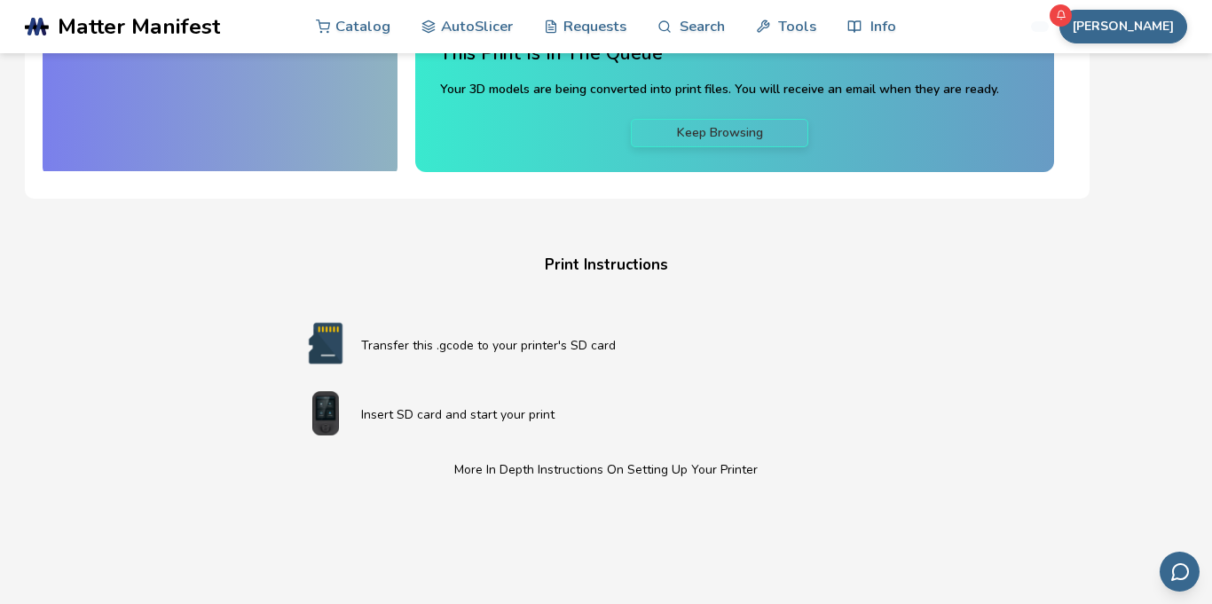
click at [387, 333] on div "Transfer this .gcode to your printer's SD card" at bounding box center [606, 345] width 632 height 48
click at [345, 346] on img at bounding box center [325, 343] width 71 height 44
click at [514, 414] on p "Insert SD card and start your print" at bounding box center [641, 415] width 561 height 19
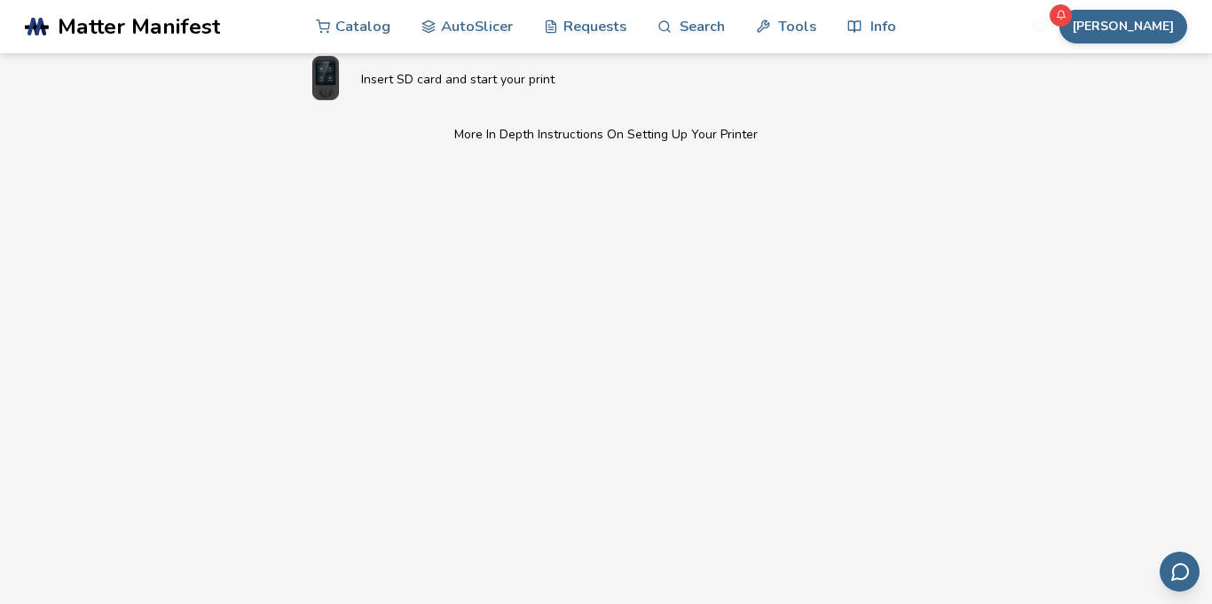
scroll to position [0, 0]
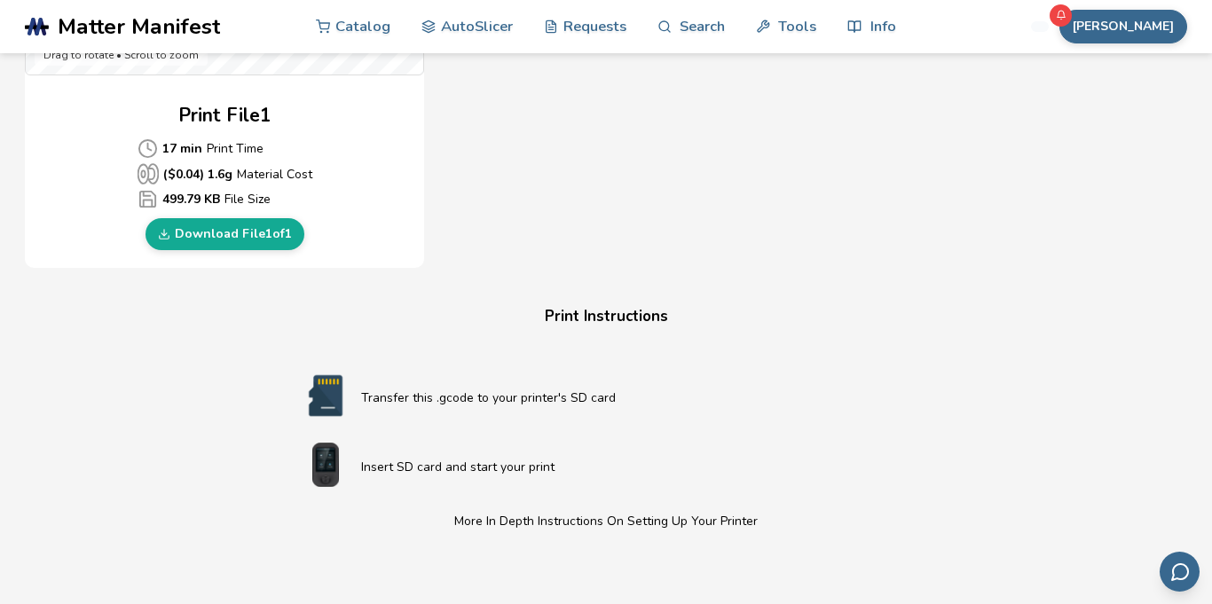
scroll to position [824, 0]
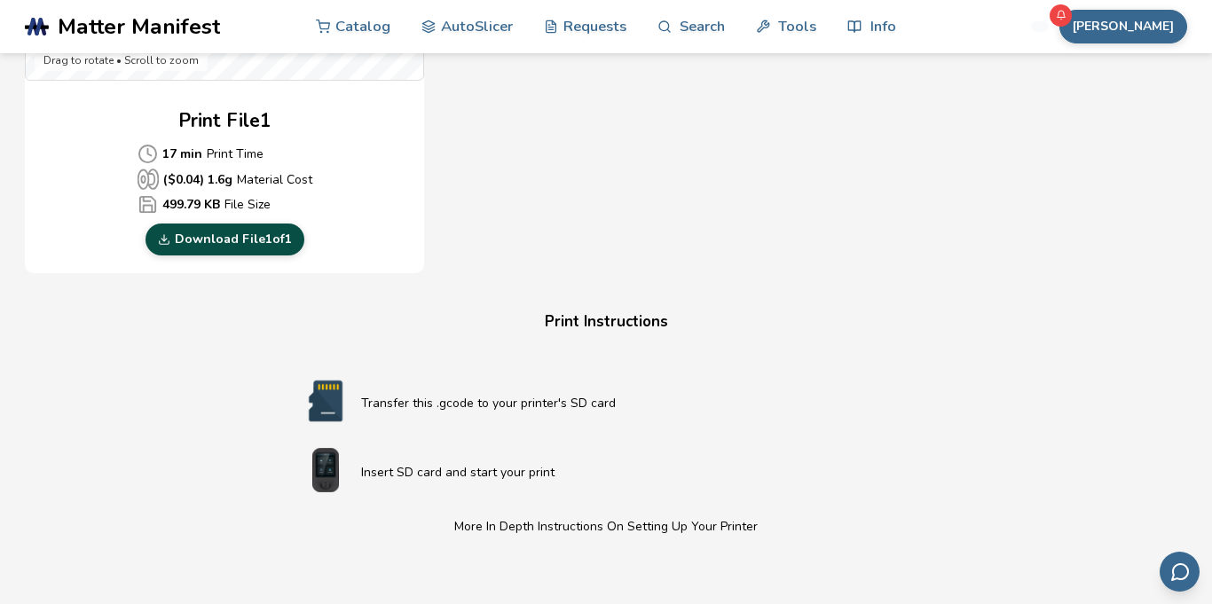
click at [243, 244] on link "Download File 1 of 1" at bounding box center [225, 240] width 159 height 32
